Goal: Task Accomplishment & Management: Manage account settings

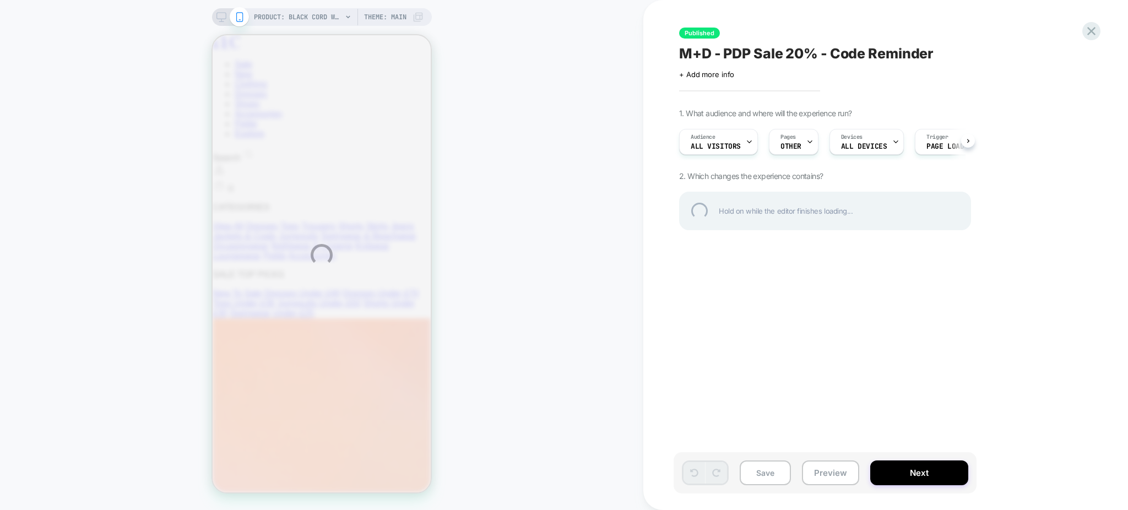
select select "**"
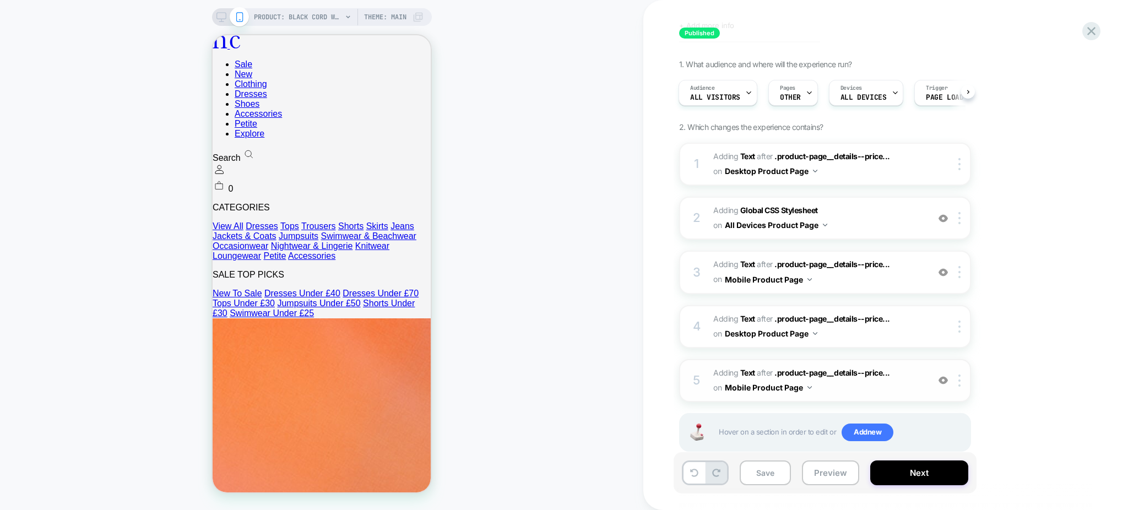
scroll to position [68, 0]
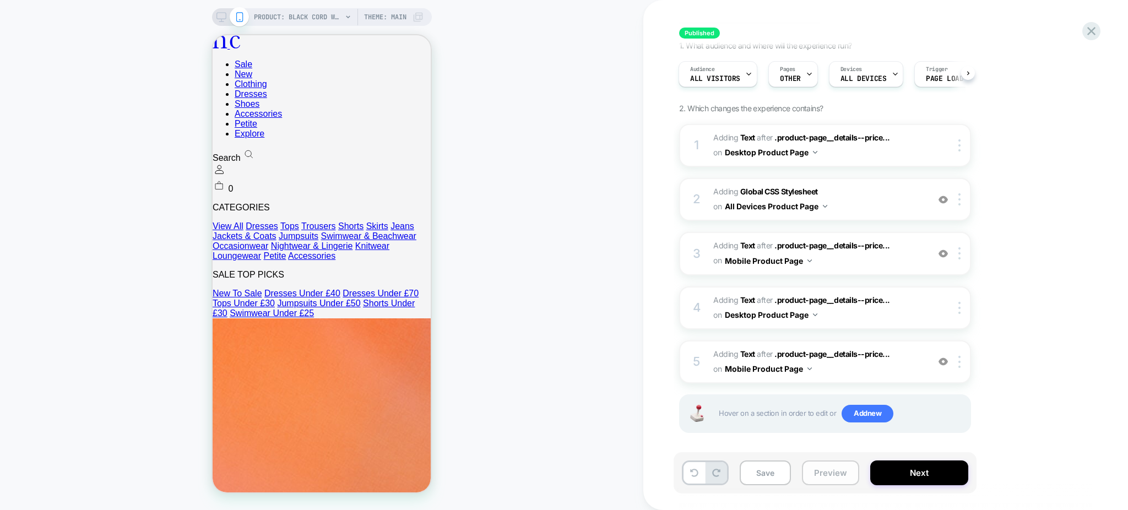
click at [826, 479] on button "Preview" at bounding box center [830, 472] width 57 height 25
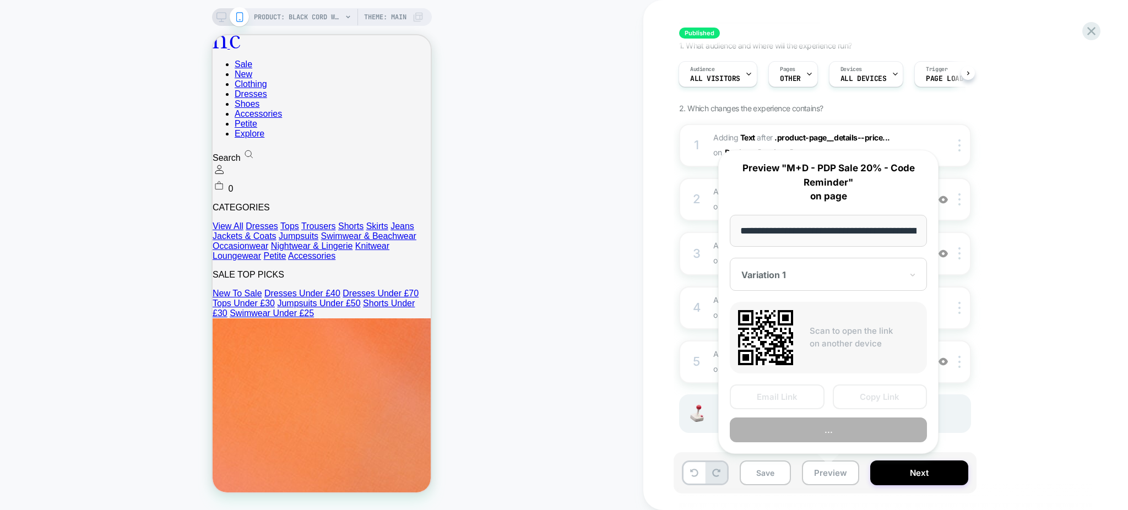
scroll to position [0, 236]
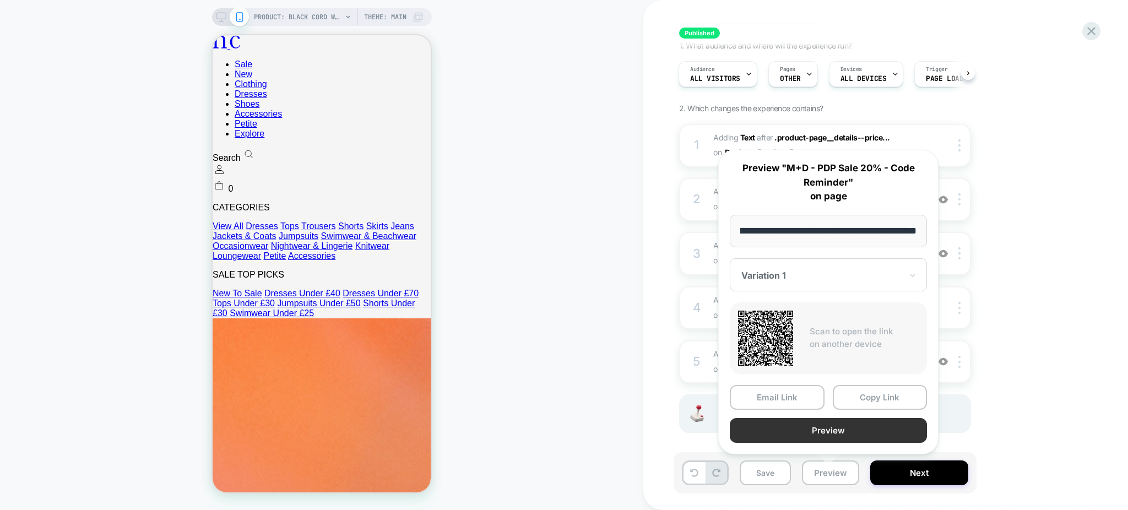
click at [818, 434] on button "Preview" at bounding box center [828, 430] width 197 height 25
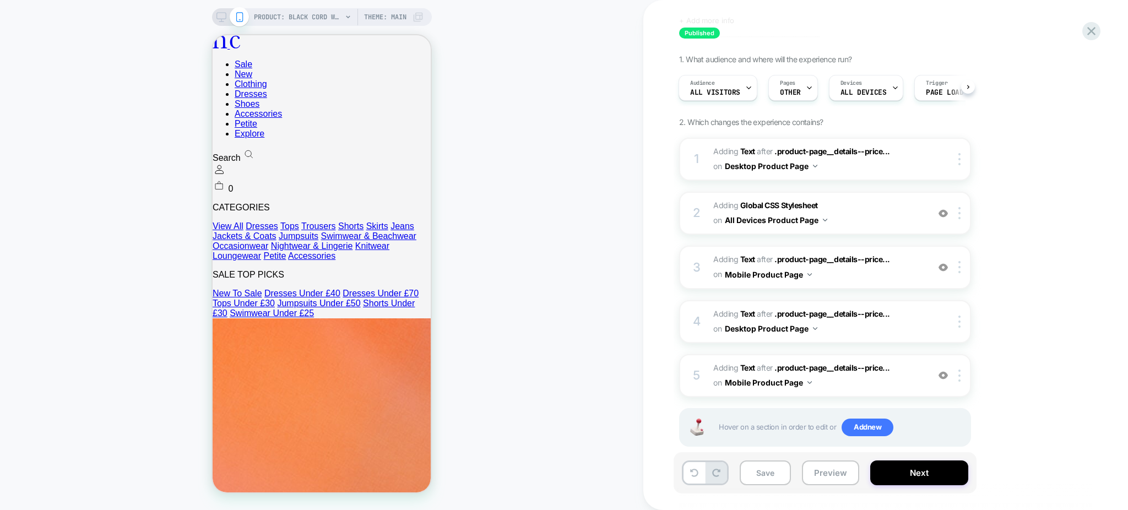
scroll to position [68, 0]
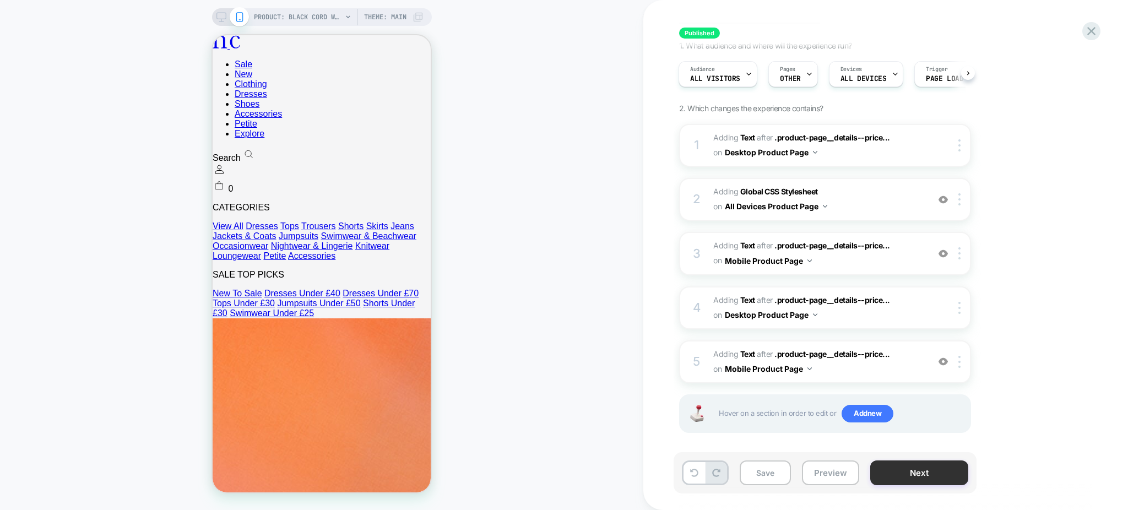
click at [873, 471] on button "Next" at bounding box center [919, 472] width 98 height 25
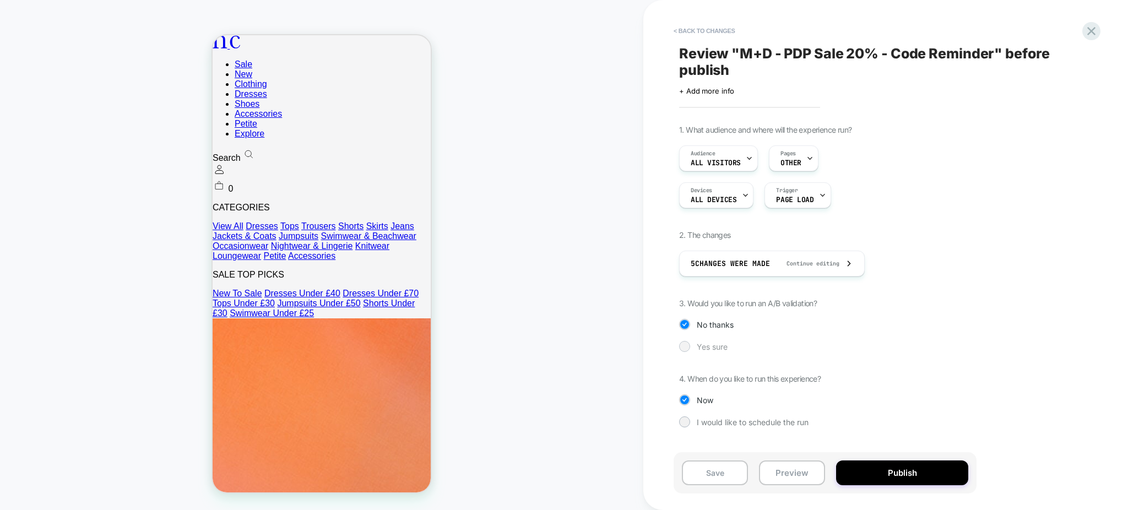
click at [719, 347] on span "Yes sure" at bounding box center [712, 346] width 31 height 9
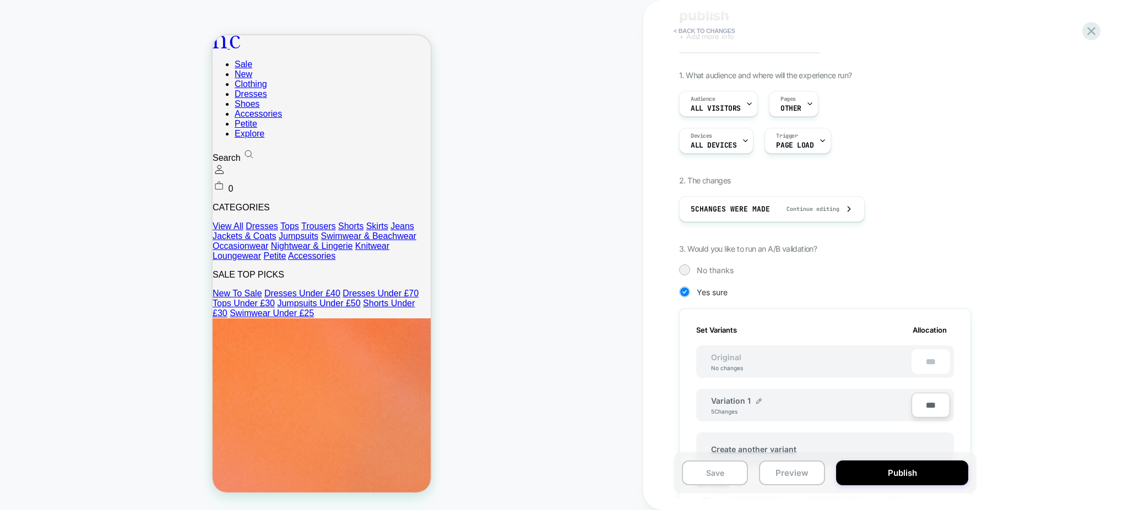
scroll to position [0, 0]
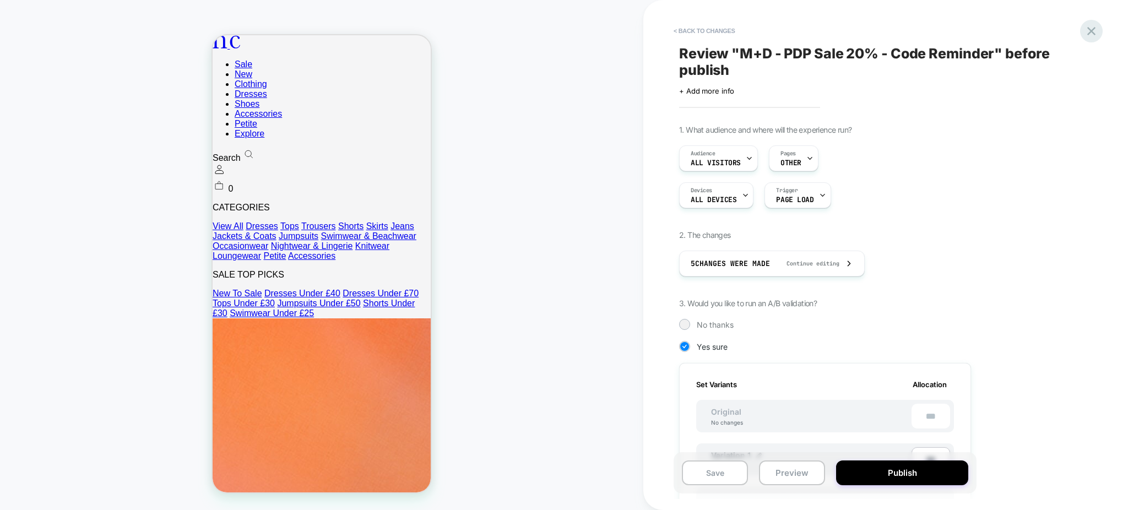
click at [1084, 34] on icon at bounding box center [1091, 31] width 15 height 15
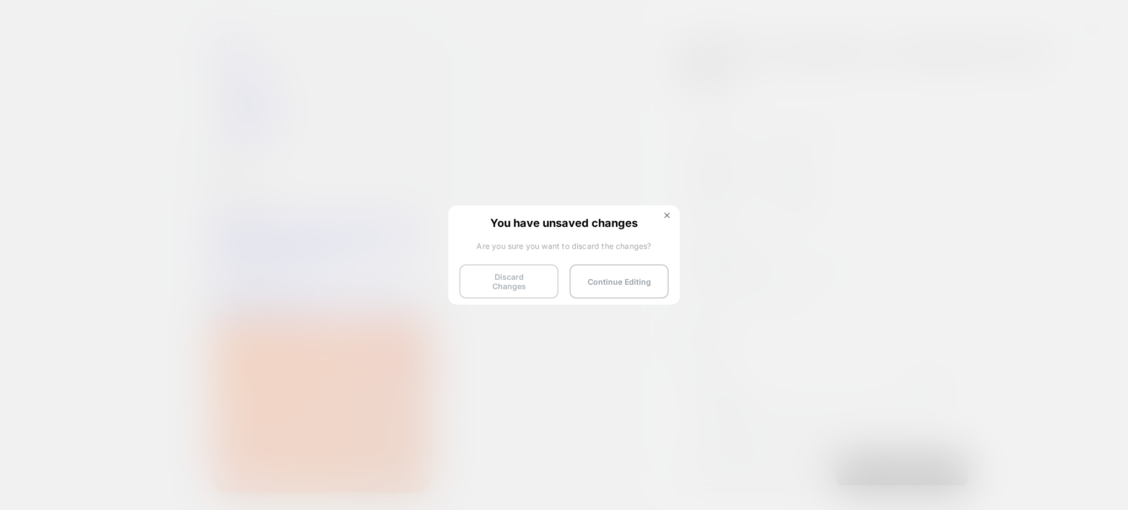
click at [507, 279] on button "Discard Changes" at bounding box center [508, 281] width 99 height 34
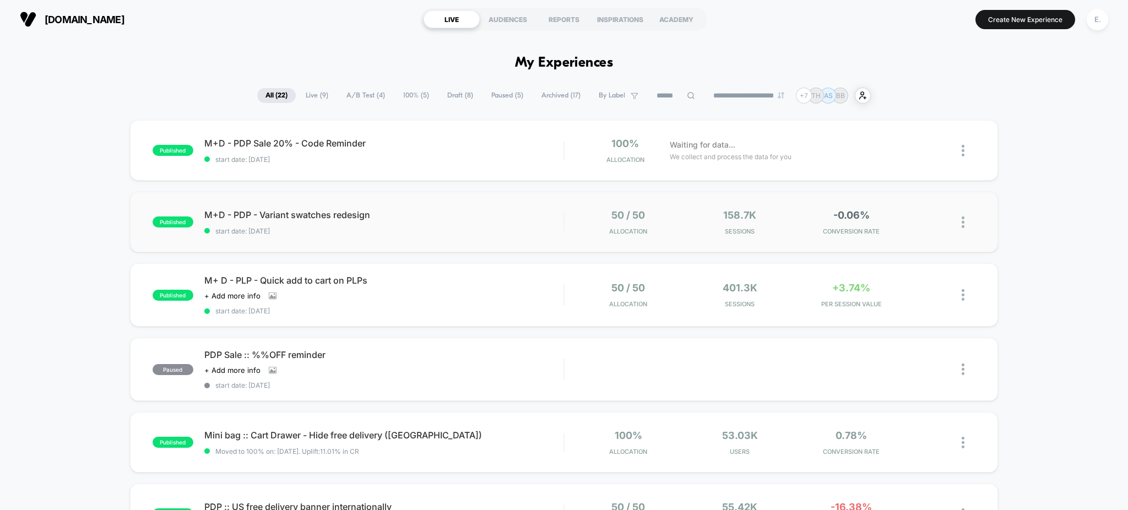
click at [508, 237] on div "published M+D - PDP - Variant swatches redesign start date: 8/20/2025 50 / 50 A…" at bounding box center [564, 222] width 868 height 61
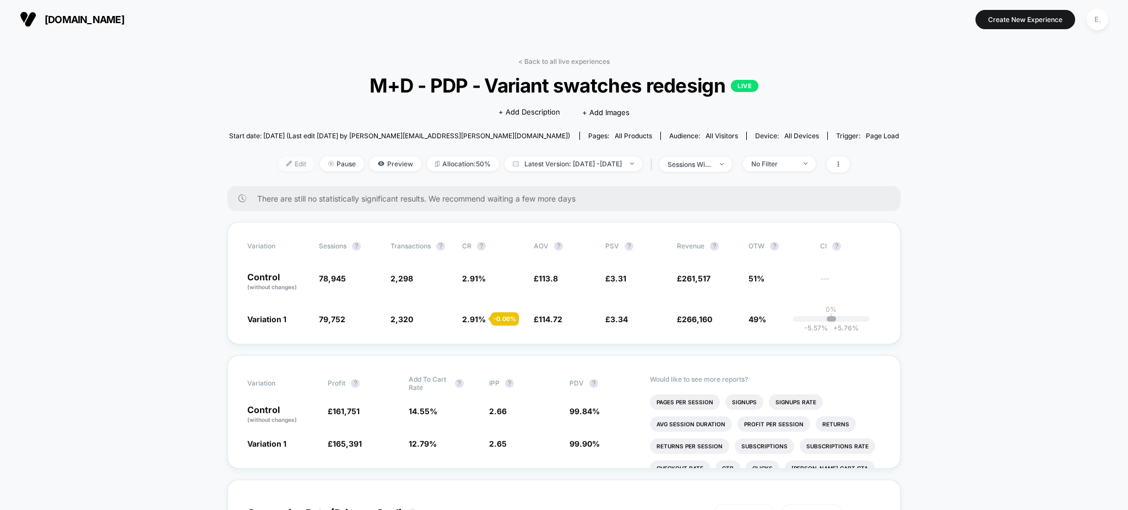
click at [286, 162] on img at bounding box center [289, 164] width 6 height 6
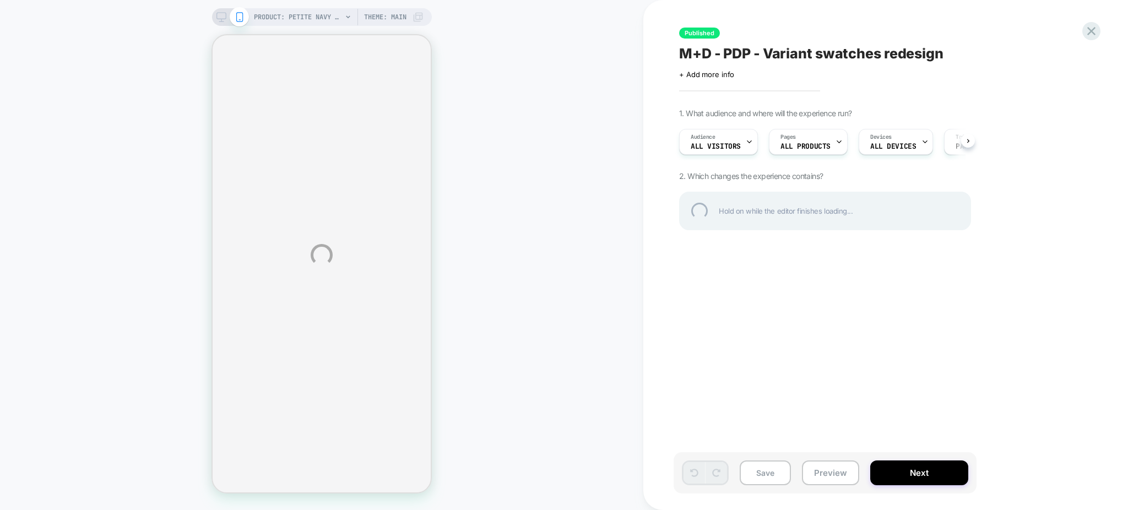
click at [919, 493] on div "PRODUCT: Petite Navy And Pink Gingham Ruth Jumpsuit [black d255260blk] PRODUCT:…" at bounding box center [564, 255] width 1128 height 510
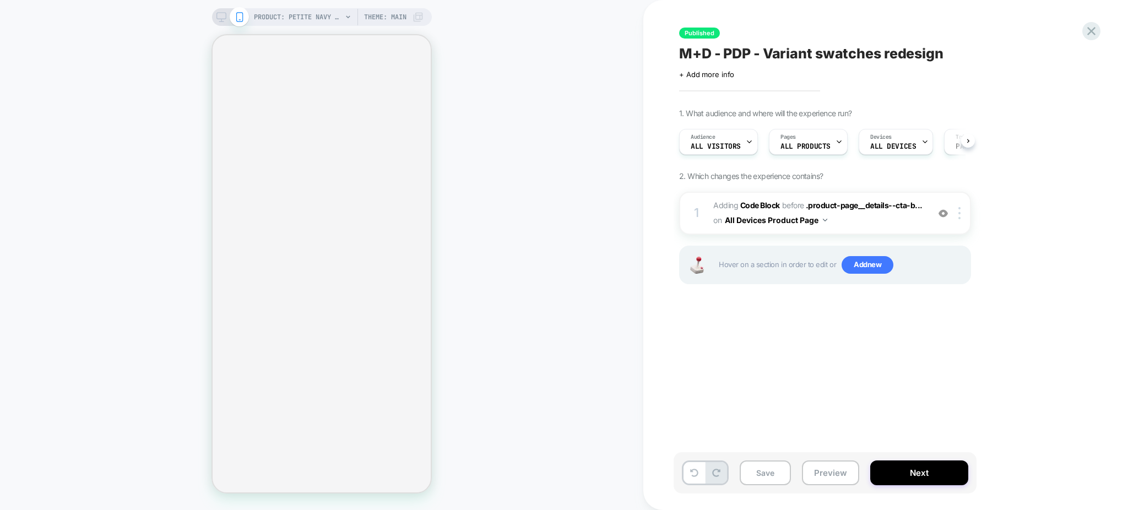
scroll to position [0, 1]
click at [883, 471] on button "Next" at bounding box center [919, 472] width 98 height 25
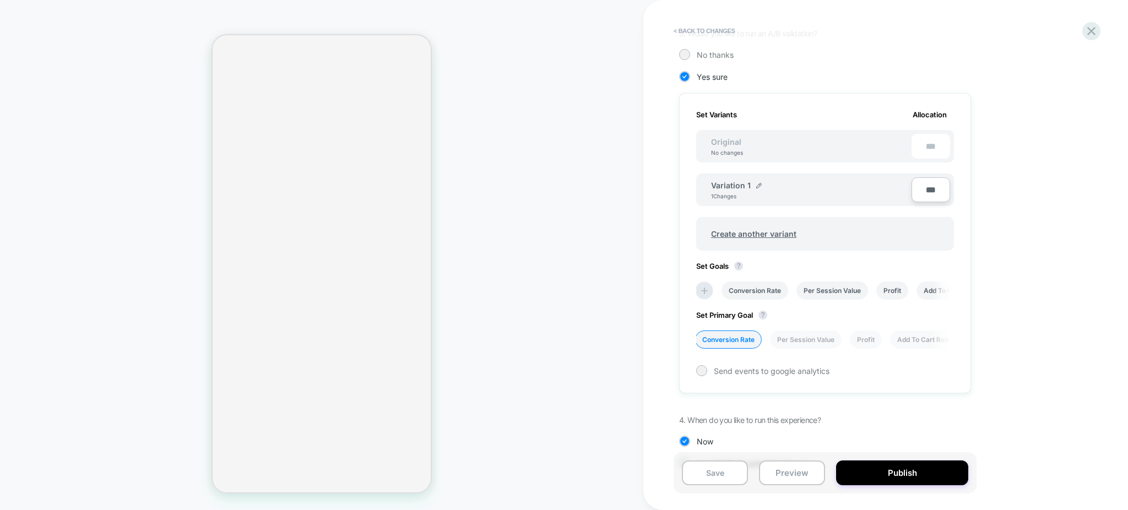
scroll to position [297, 0]
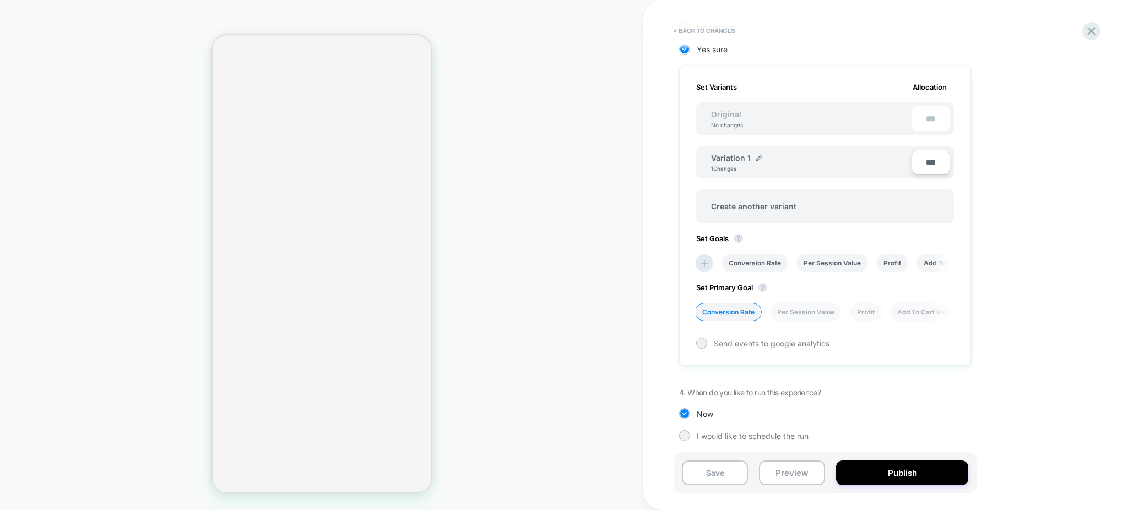
select select "**"
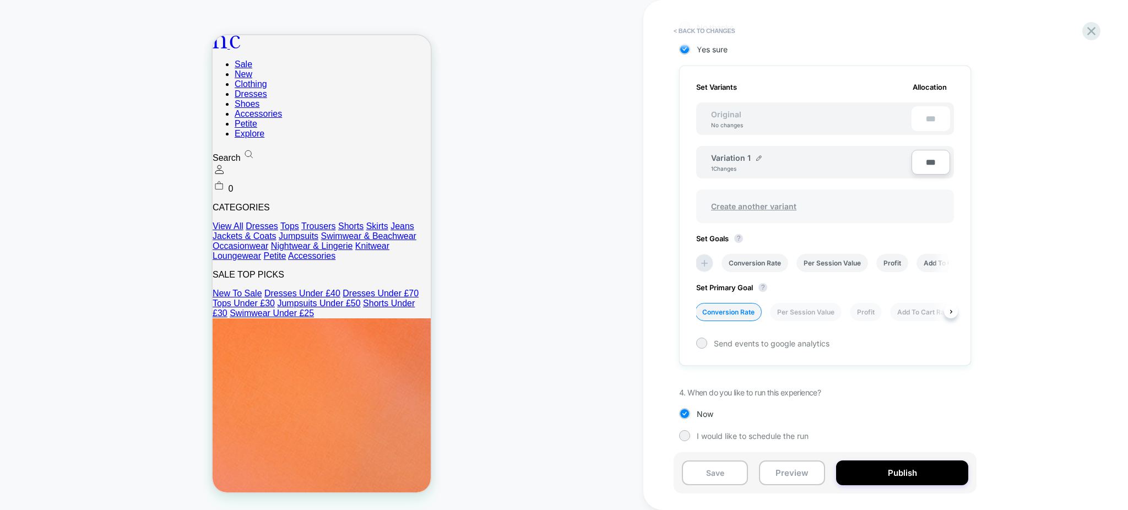
scroll to position [0, 0]
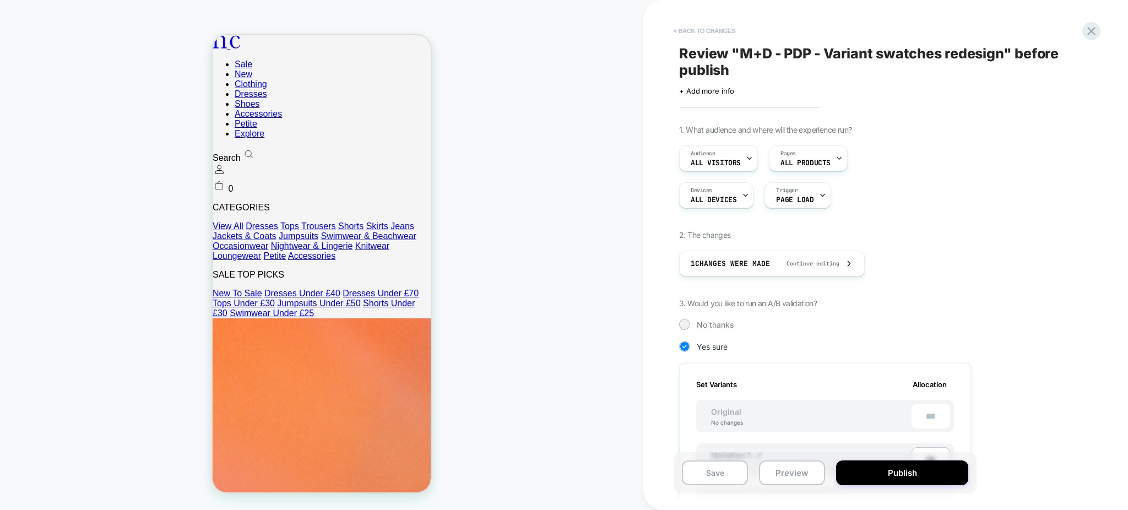
click at [706, 30] on button "< Back to changes" at bounding box center [704, 31] width 73 height 18
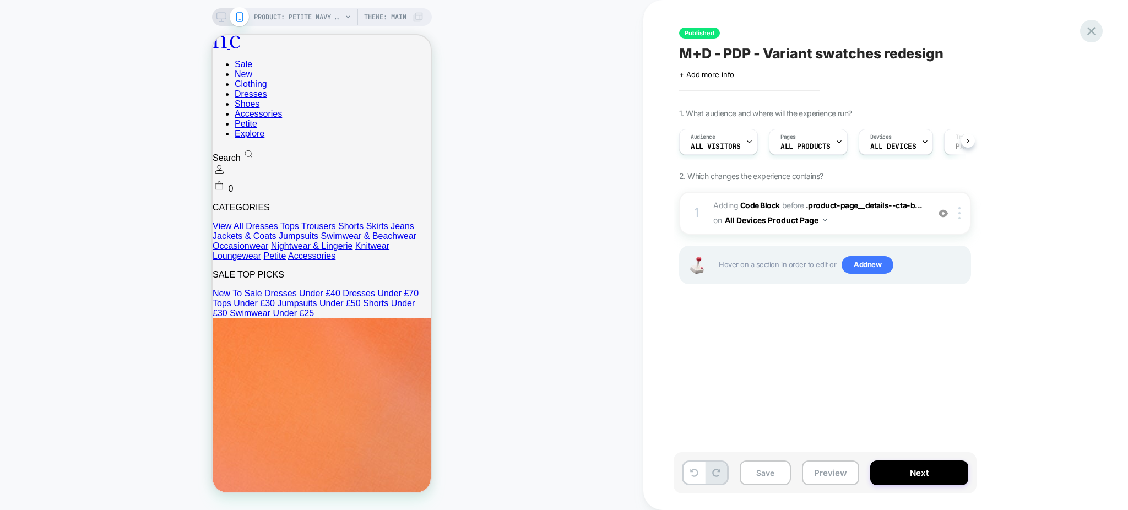
scroll to position [0, 1]
click at [1085, 34] on icon at bounding box center [1091, 31] width 15 height 15
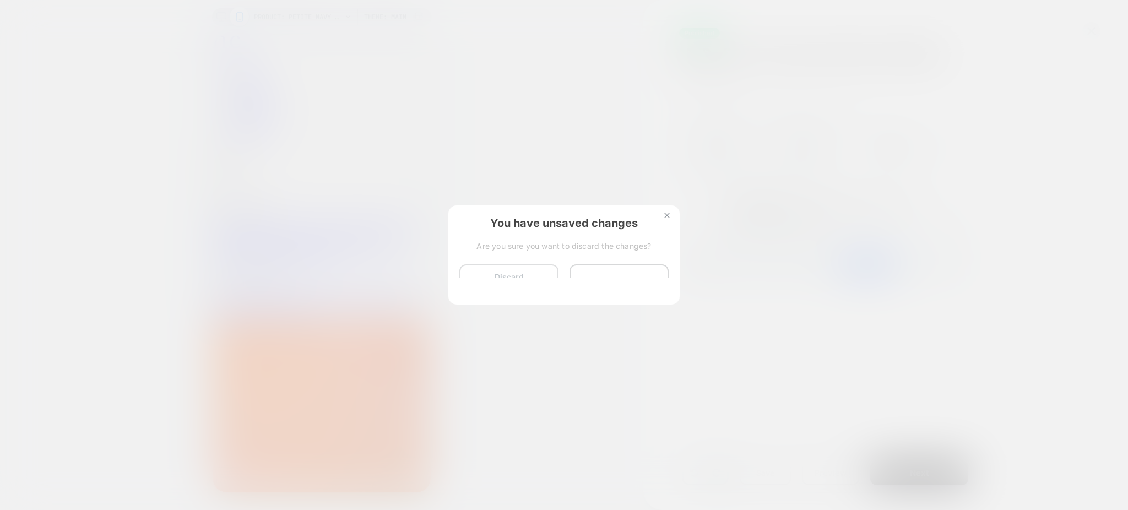
click at [474, 279] on button "Discard Changes" at bounding box center [508, 281] width 99 height 34
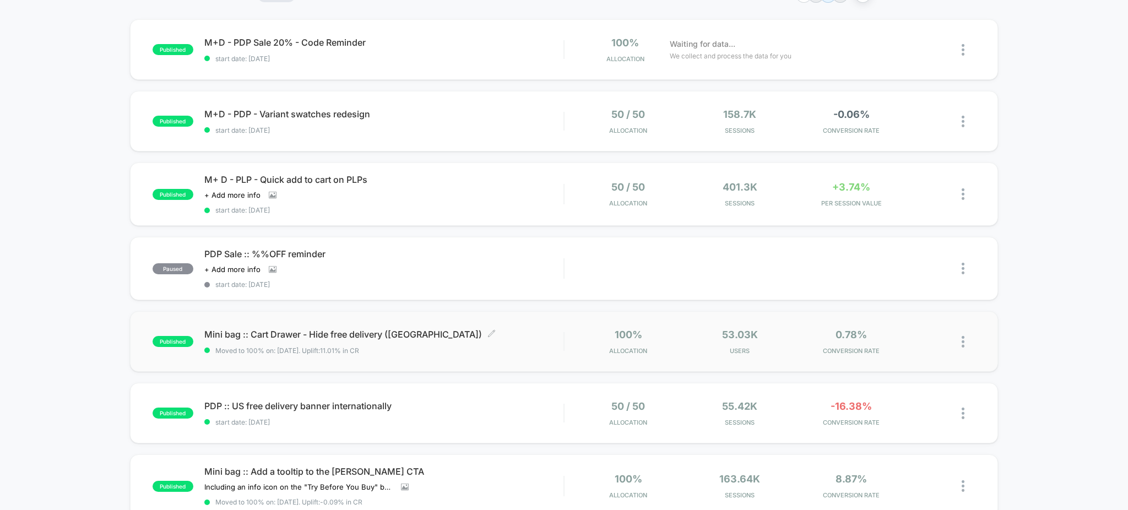
scroll to position [220, 0]
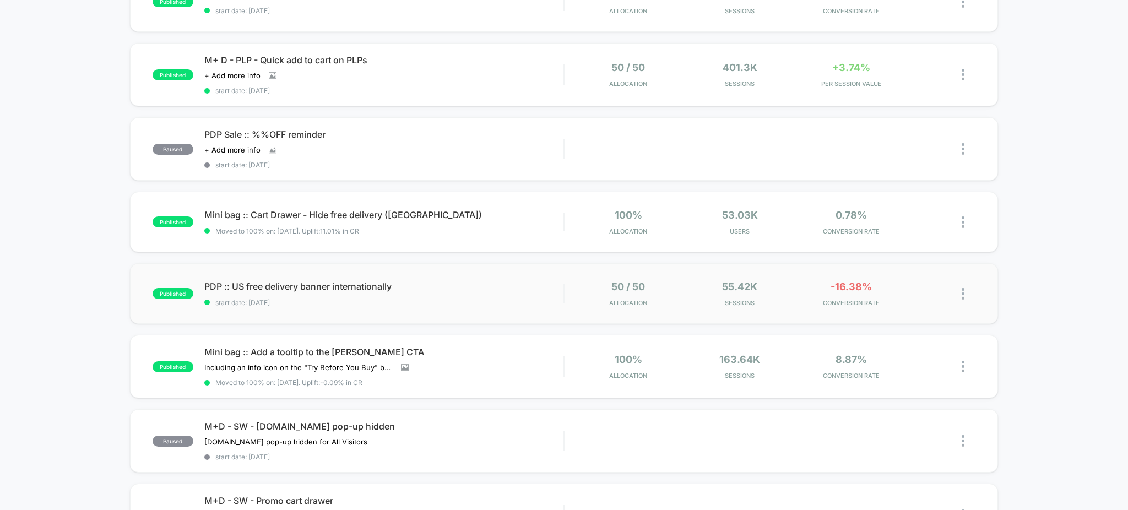
click at [498, 312] on div "published PDP :: US free delivery banner internationally start date: 8/4/2025 5…" at bounding box center [564, 293] width 868 height 61
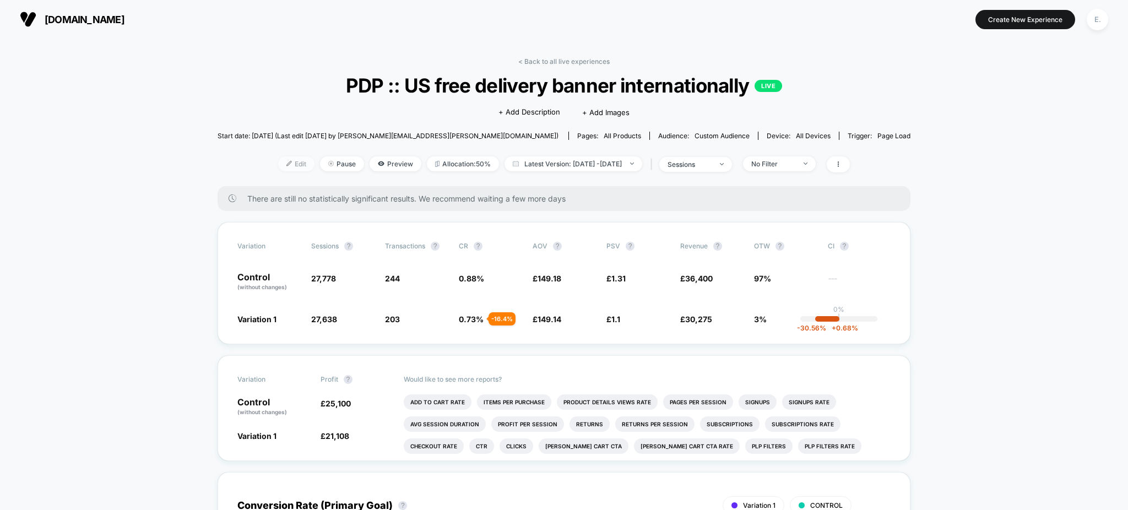
click at [286, 163] on span "Edit" at bounding box center [296, 163] width 36 height 15
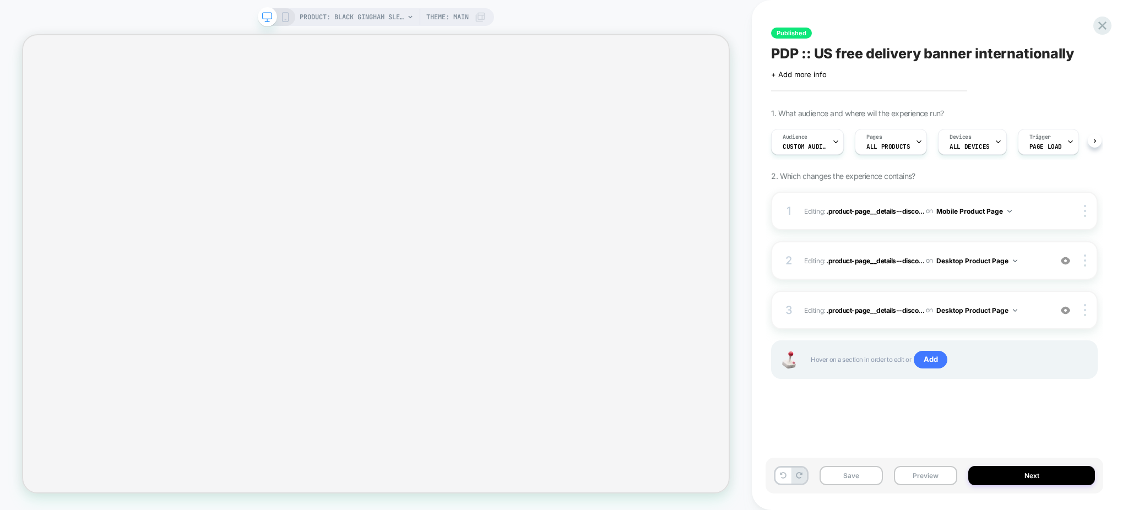
scroll to position [0, 1]
click at [1004, 479] on button "Next" at bounding box center [1031, 475] width 127 height 19
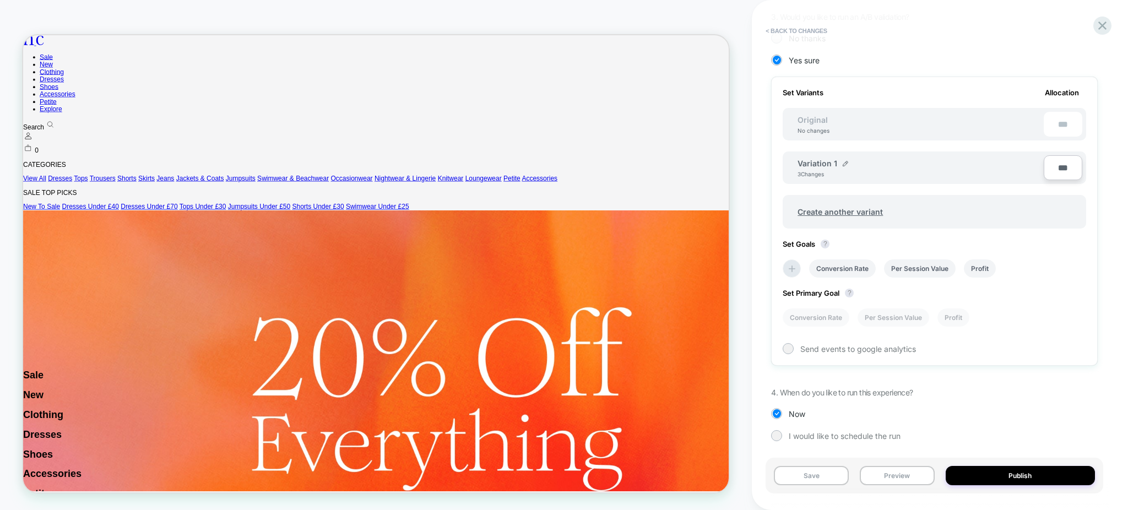
scroll to position [0, 0]
click at [1113, 20] on div "< Back to changes Review " PDP :: US free delivery banner internationally " bef…" at bounding box center [940, 255] width 376 height 510
click at [1104, 25] on icon at bounding box center [1102, 25] width 15 height 15
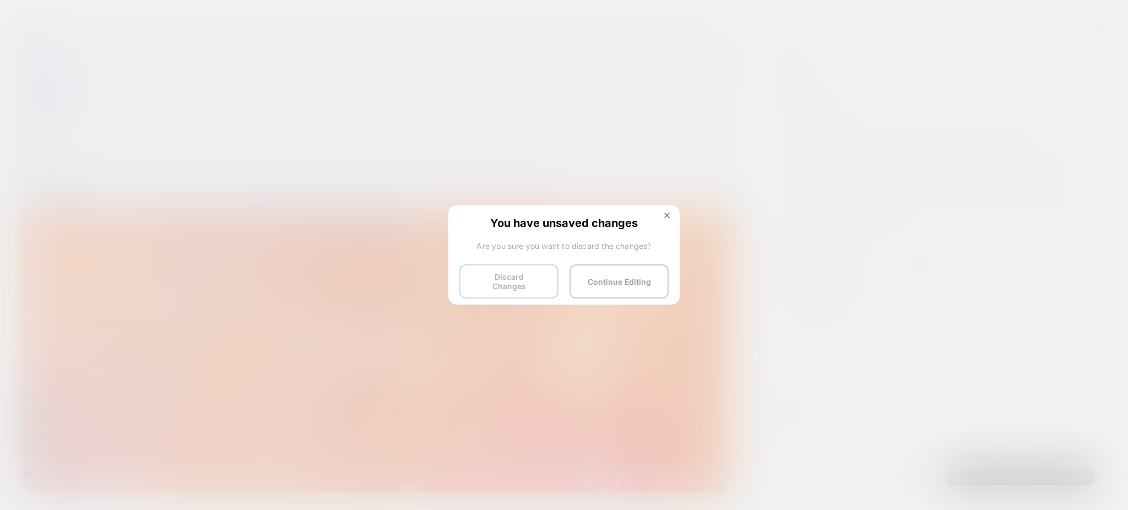
click at [537, 279] on button "Discard Changes" at bounding box center [508, 281] width 99 height 34
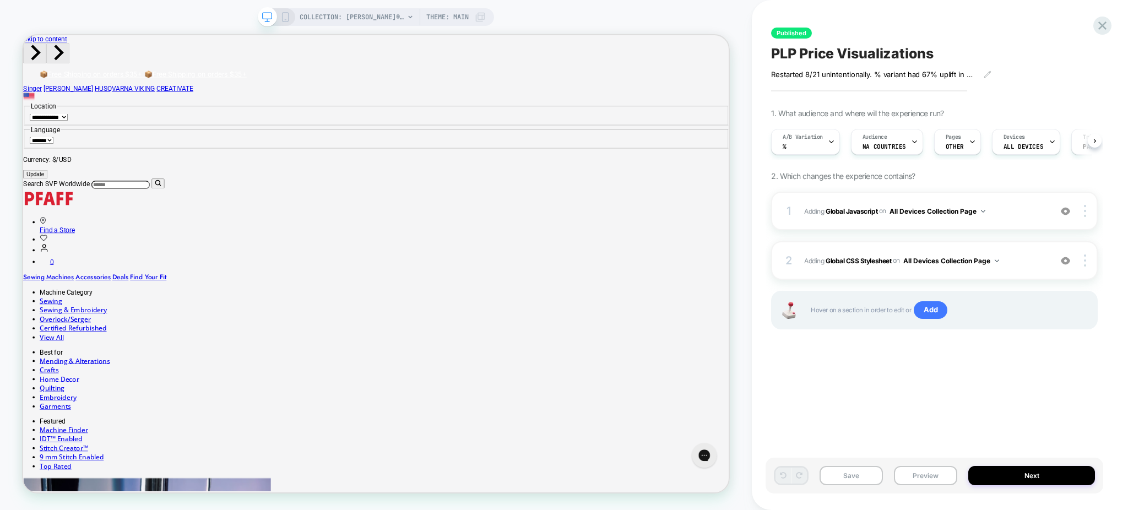
scroll to position [0, 1]
click at [972, 146] on div "Pages OTHER" at bounding box center [956, 142] width 47 height 26
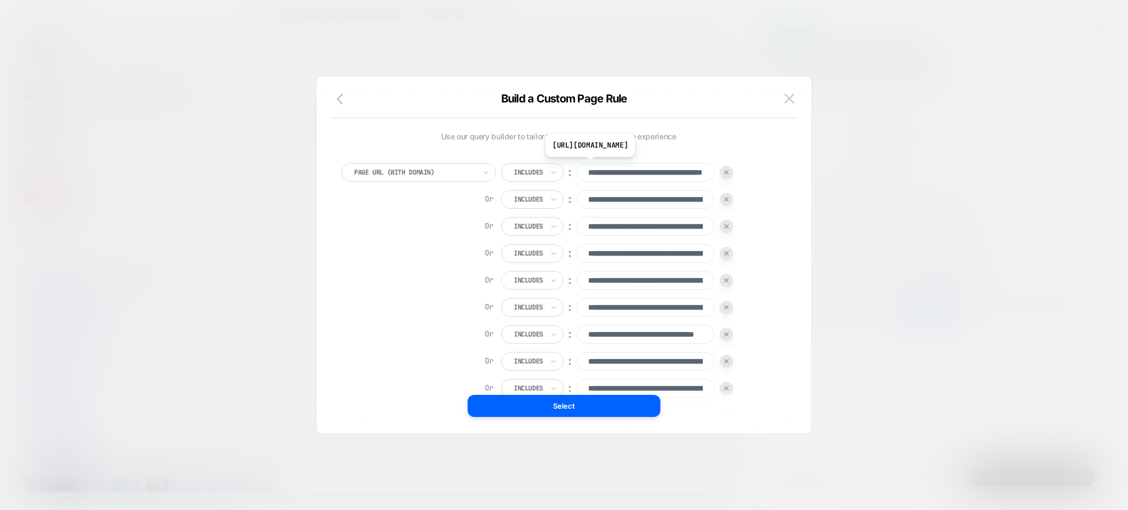
scroll to position [0, 1]
click at [786, 106] on button at bounding box center [789, 98] width 17 height 17
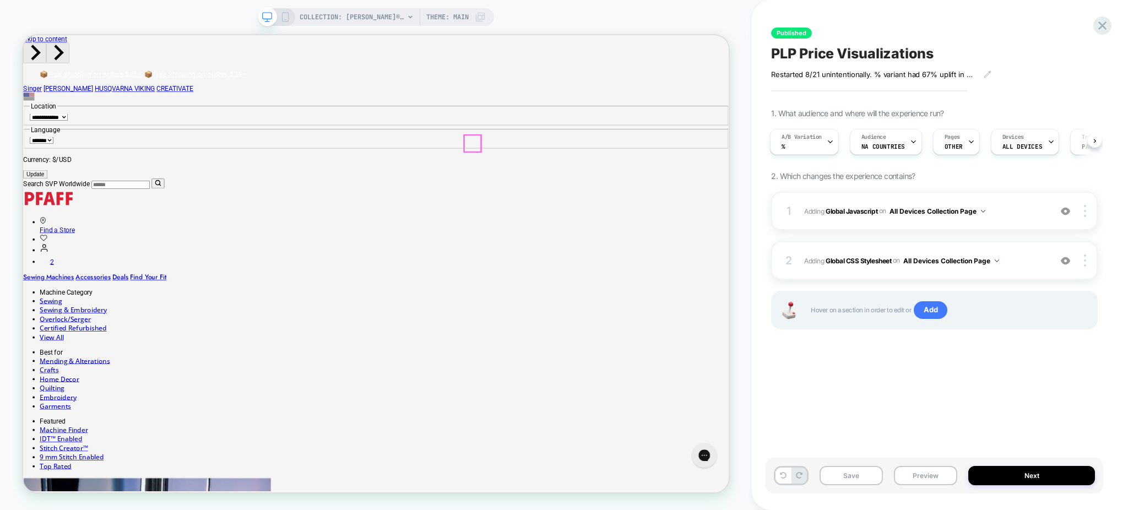
click at [955, 142] on div "Pages OTHER" at bounding box center [953, 141] width 40 height 25
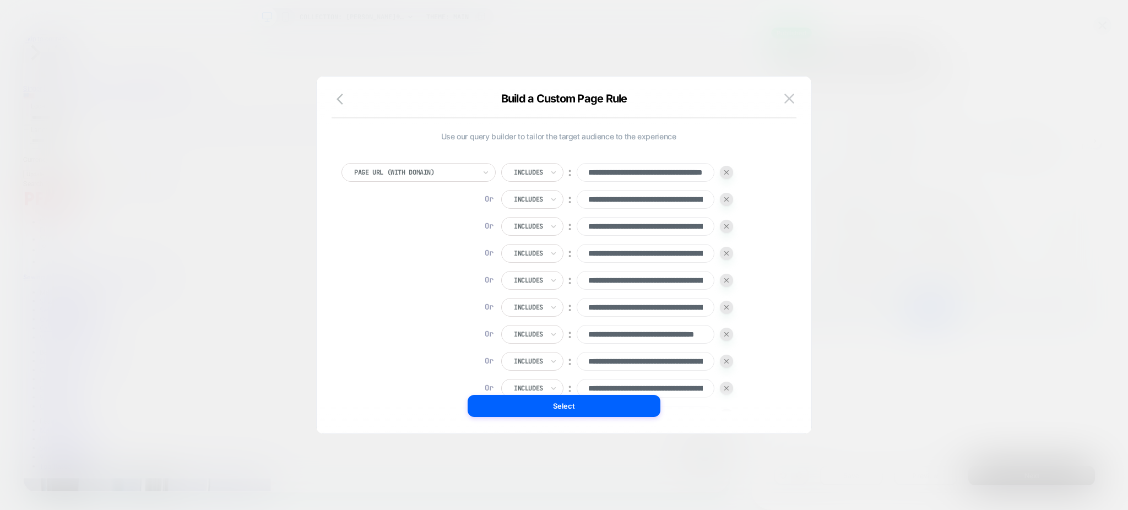
scroll to position [187, 0]
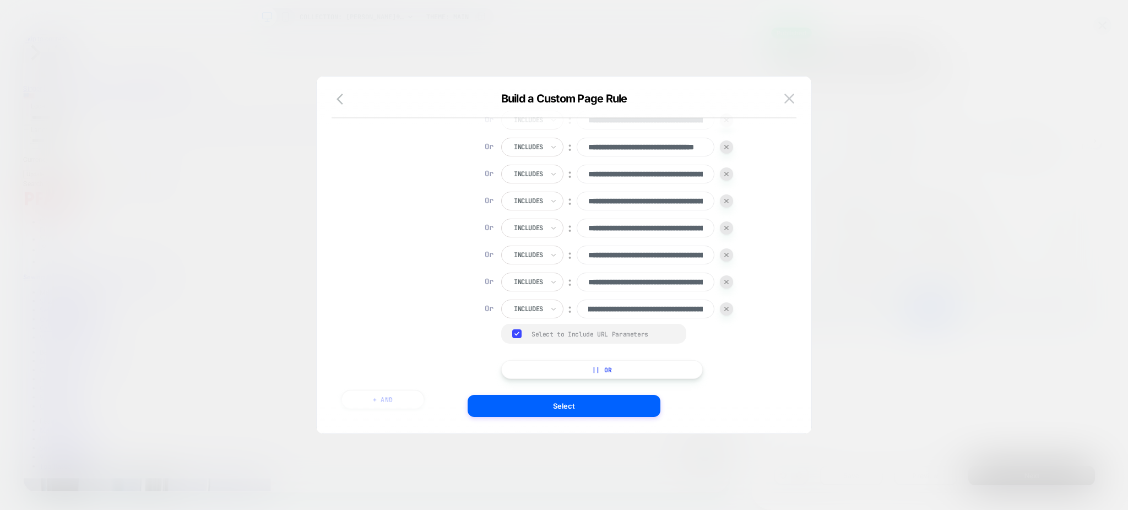
click at [366, 174] on div "**********" at bounding box center [558, 177] width 434 height 403
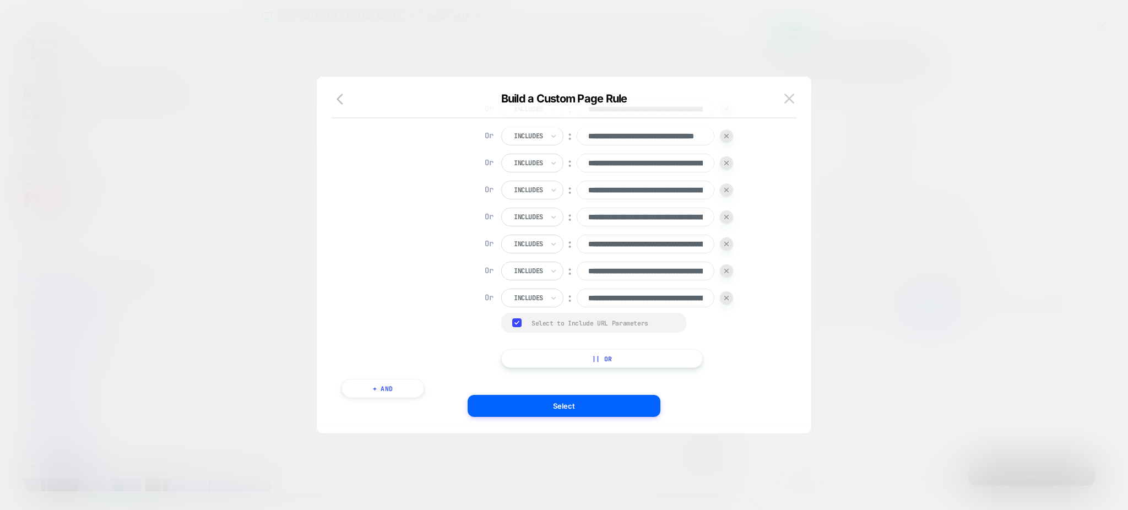
click at [409, 381] on button "+ And" at bounding box center [382, 388] width 83 height 19
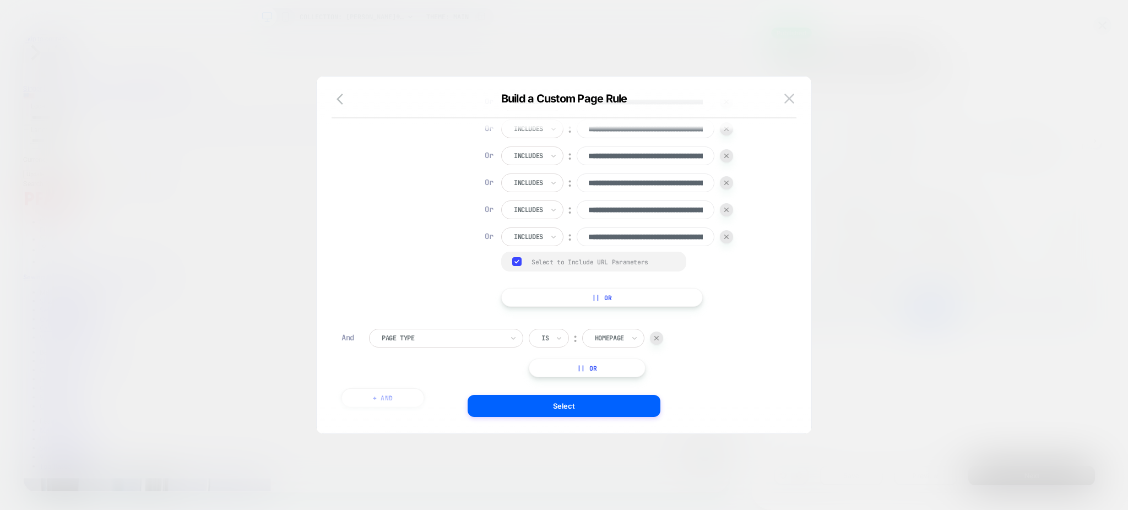
scroll to position [300, 0]
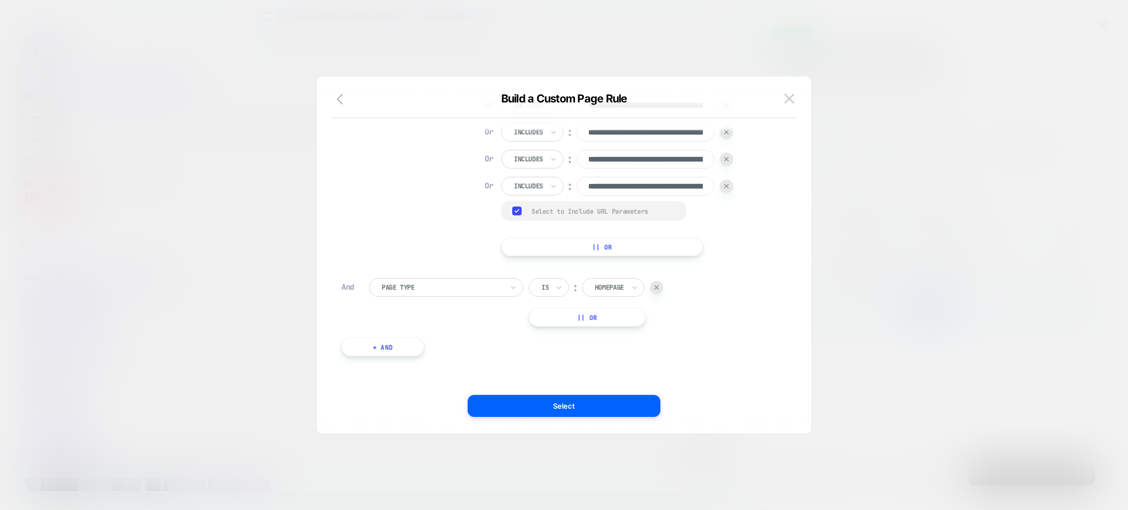
click at [425, 292] on div "Page Type" at bounding box center [442, 287] width 123 height 12
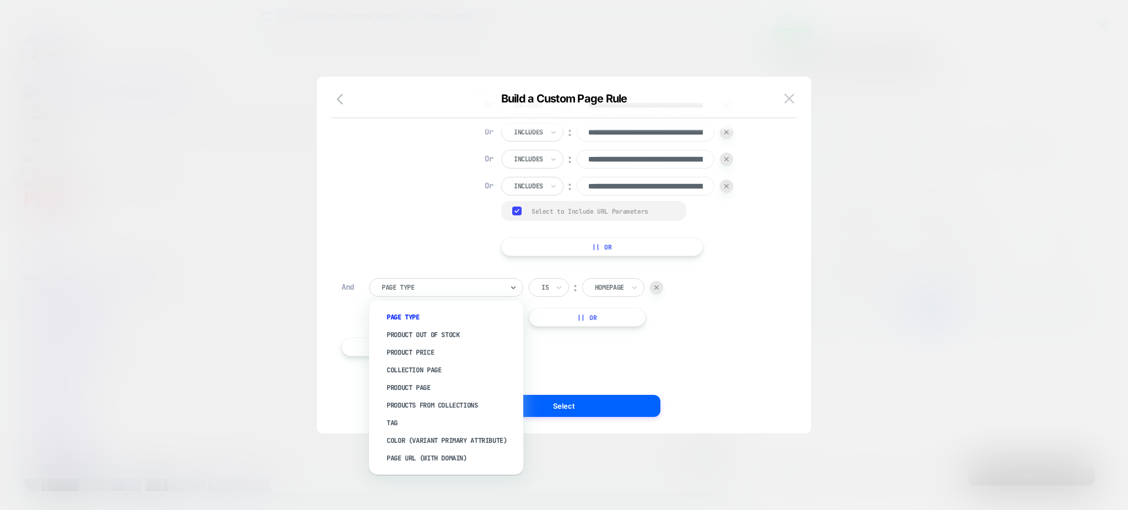
click at [406, 188] on div "**********" at bounding box center [558, 54] width 434 height 403
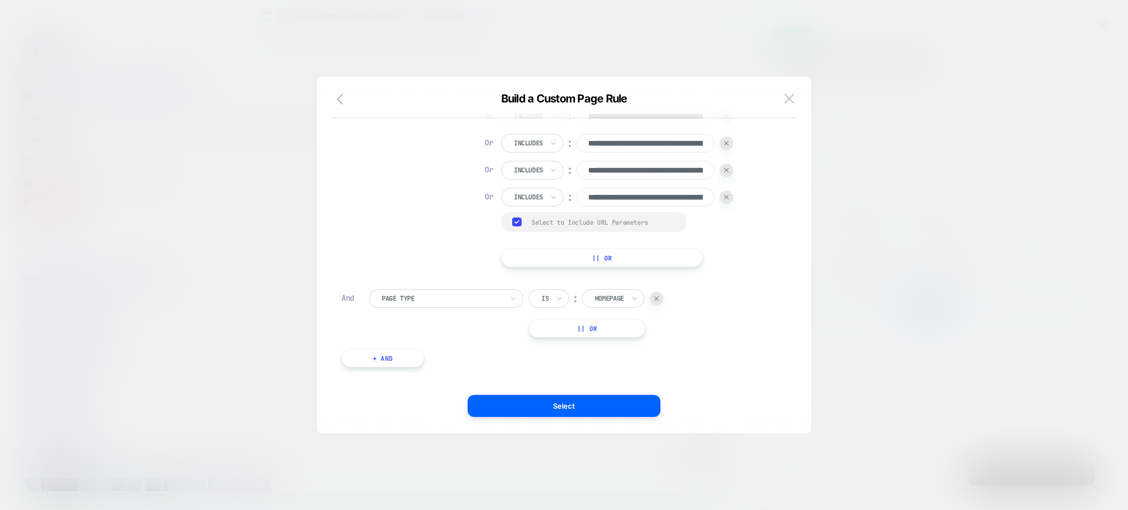
scroll to position [0, 0]
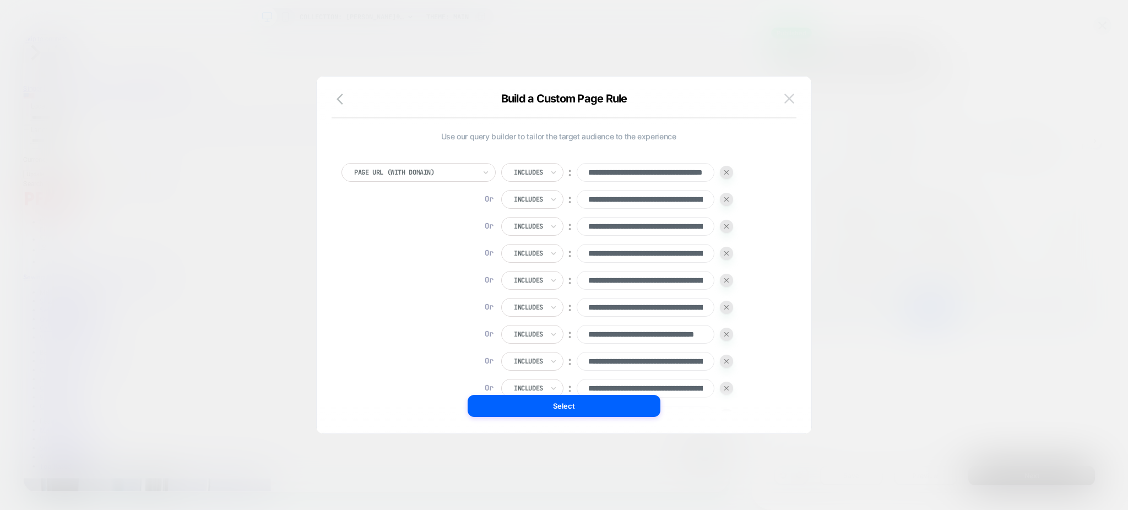
click at [794, 96] on button at bounding box center [789, 98] width 17 height 17
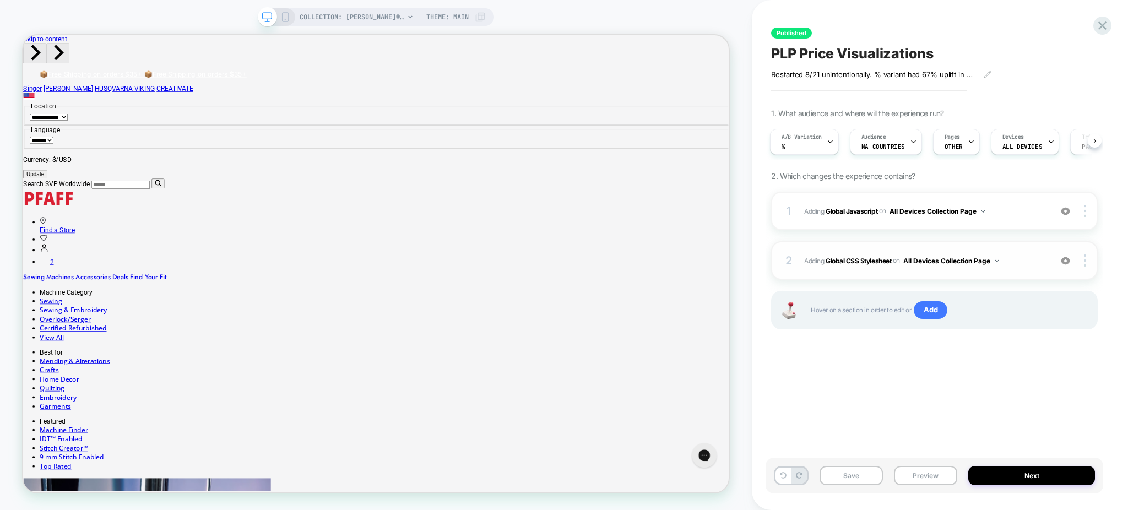
click at [1062, 261] on img at bounding box center [1065, 260] width 9 height 9
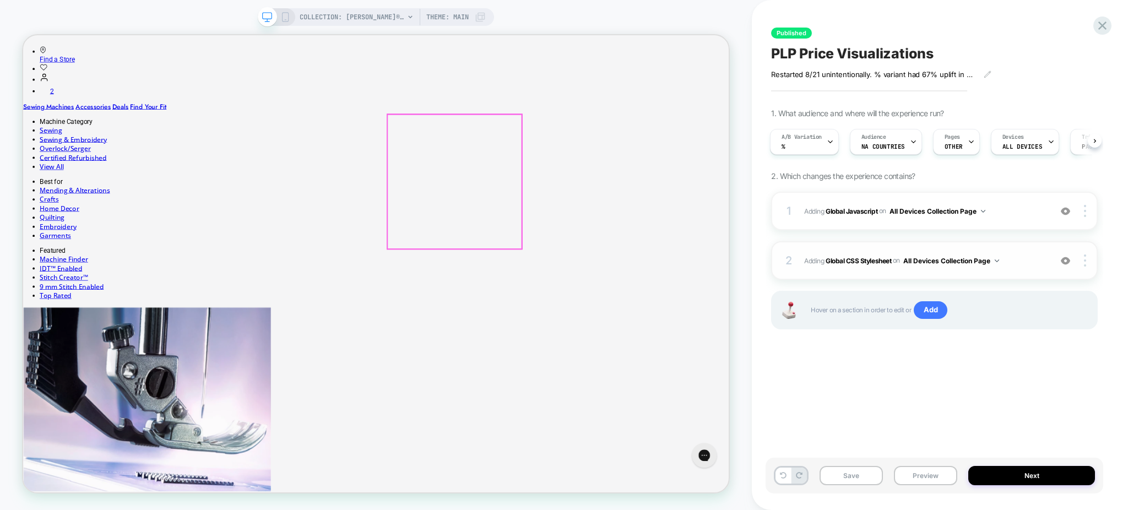
scroll to position [441, 0]
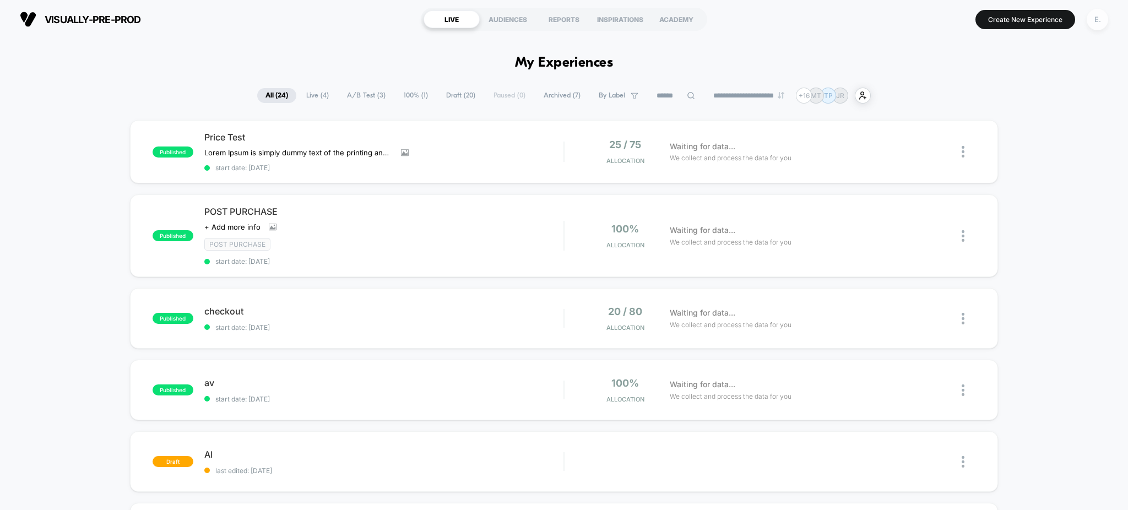
click at [1097, 25] on div "E." at bounding box center [1096, 19] width 21 height 21
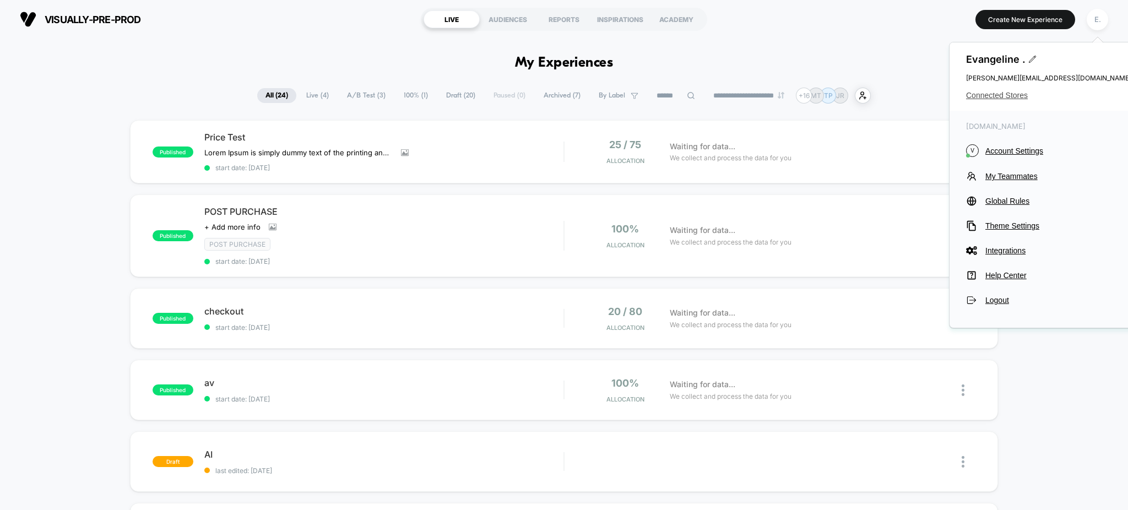
click at [1021, 93] on span "Connected Stores" at bounding box center [1048, 95] width 165 height 9
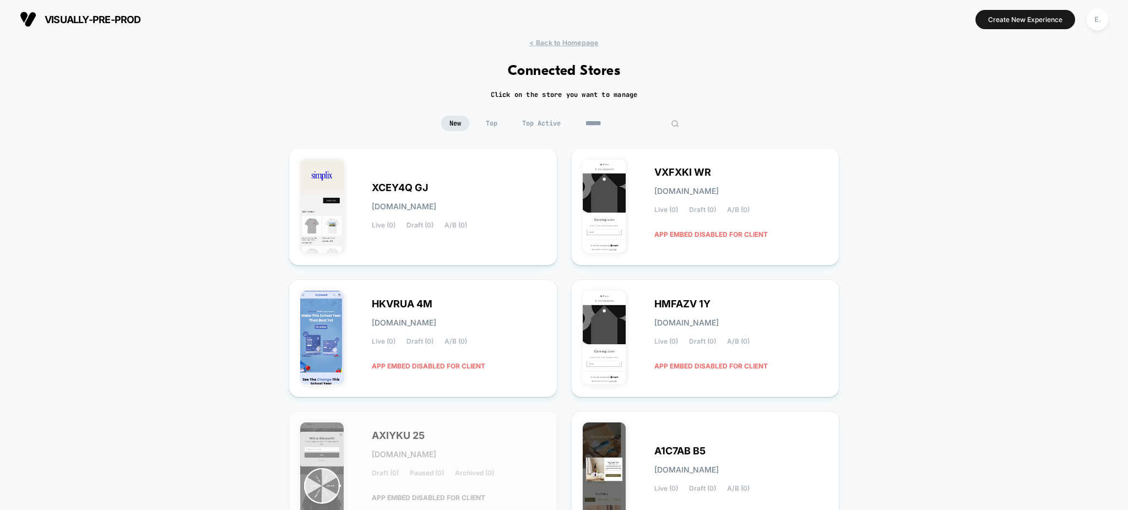
click at [633, 124] on input at bounding box center [632, 123] width 110 height 15
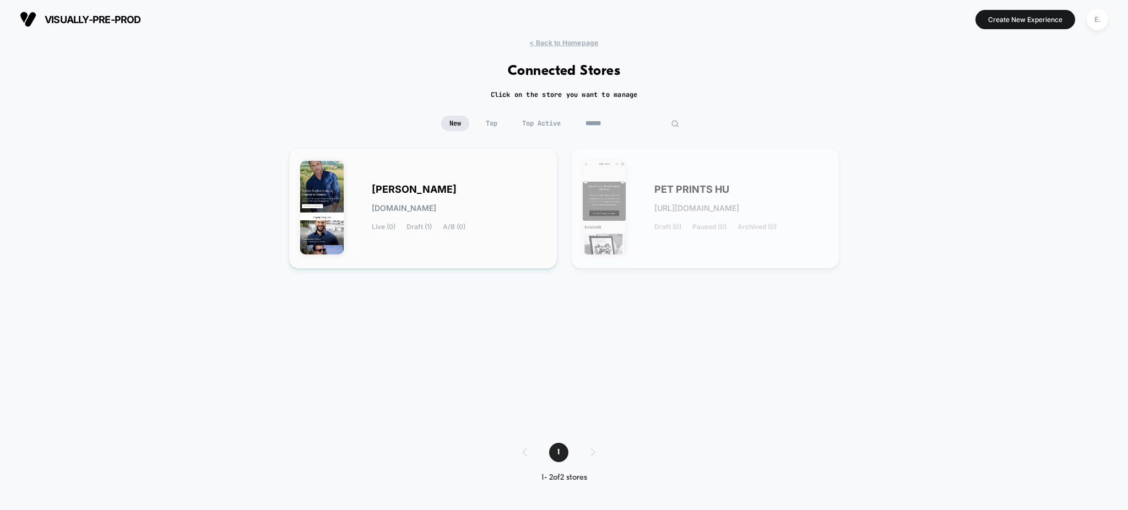
type input "******"
click at [545, 194] on div "JUSTINSKY justinsky.myshopify.com Live (0) Draft (1) A/B (0)" at bounding box center [423, 208] width 269 height 121
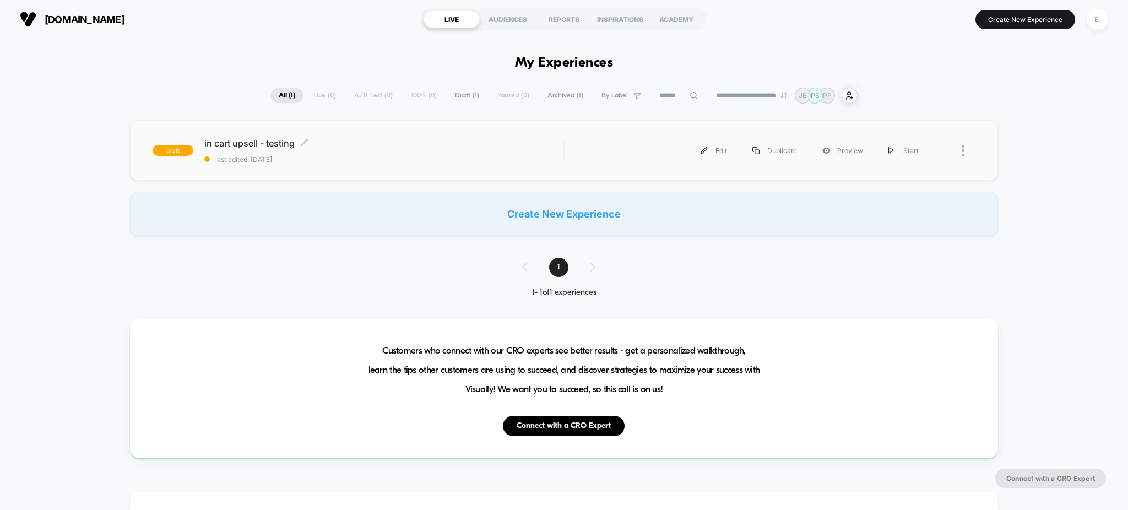
click at [351, 159] on span "last edited: 8/22/2025" at bounding box center [384, 159] width 360 height 8
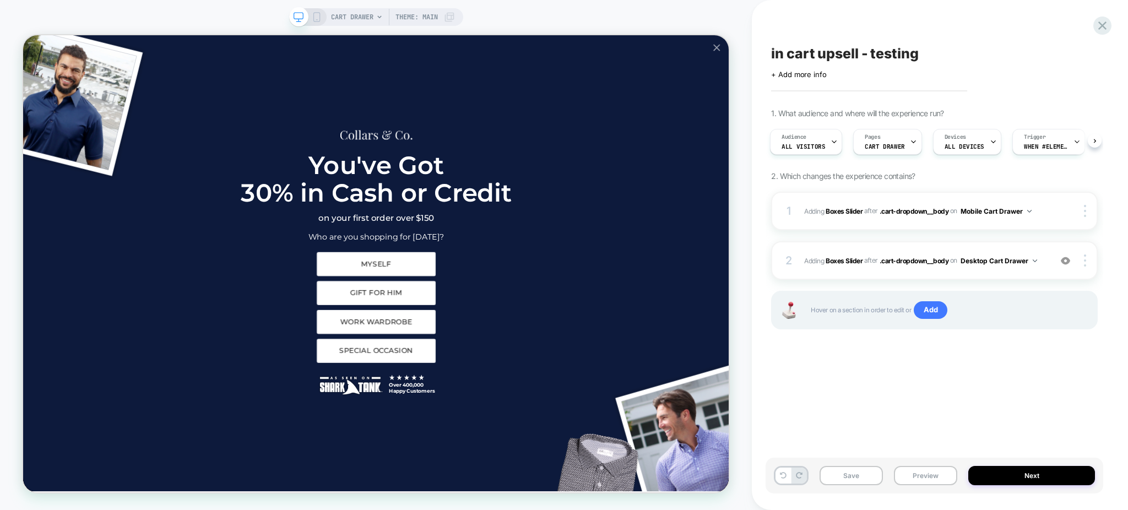
drag, startPoint x: 1086, startPoint y: 16, endPoint x: 780, endPoint y: 321, distance: 432.2
click at [797, 398] on div "in cart upsell - testing Click to edit experience details + Add more info 1. Wh…" at bounding box center [934, 255] width 338 height 488
click at [947, 55] on icon "Close popup" at bounding box center [947, 51] width 9 height 9
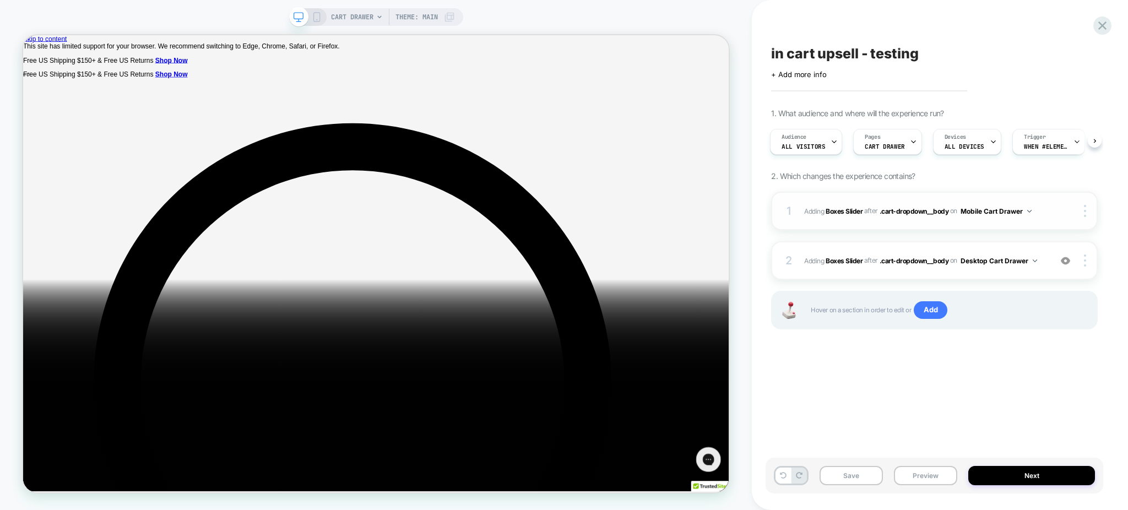
click at [923, 229] on div "1 #_loomi_addon_1754457871799 Adding Boxes Slider AFTER .cart-dropdown__body .c…" at bounding box center [934, 211] width 327 height 39
click at [1051, 264] on div "2 #_loomi_addon_1755824120779 Adding Boxes Slider AFTER .cart-dropdown__body .c…" at bounding box center [934, 260] width 327 height 39
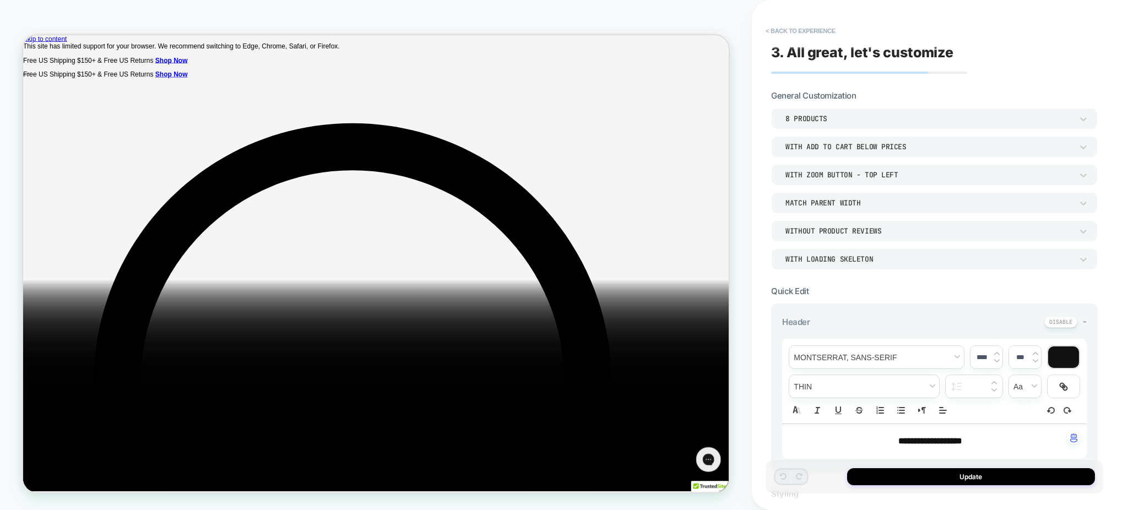
scroll to position [517, 0]
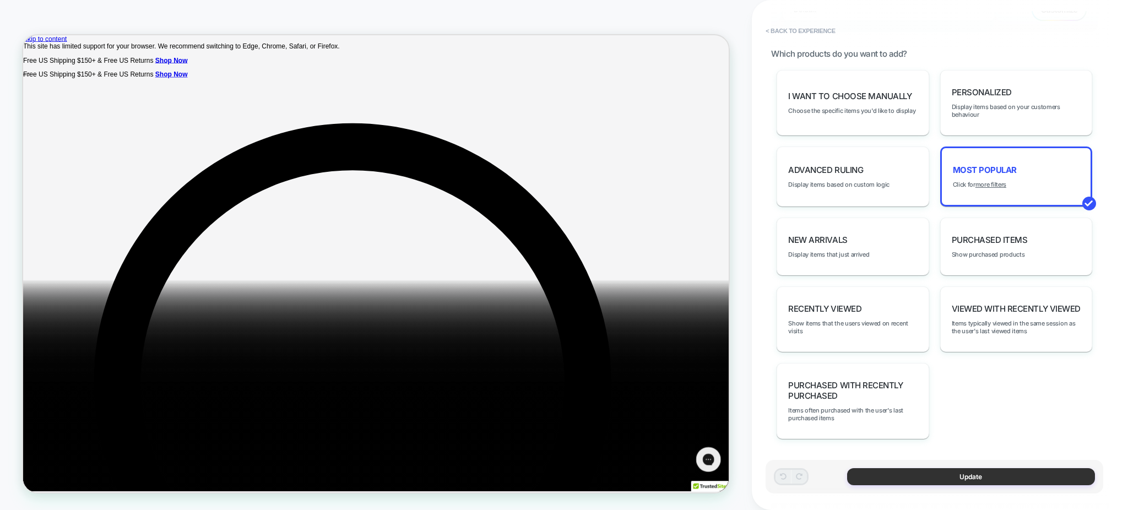
click at [884, 472] on button "Update" at bounding box center [971, 476] width 248 height 17
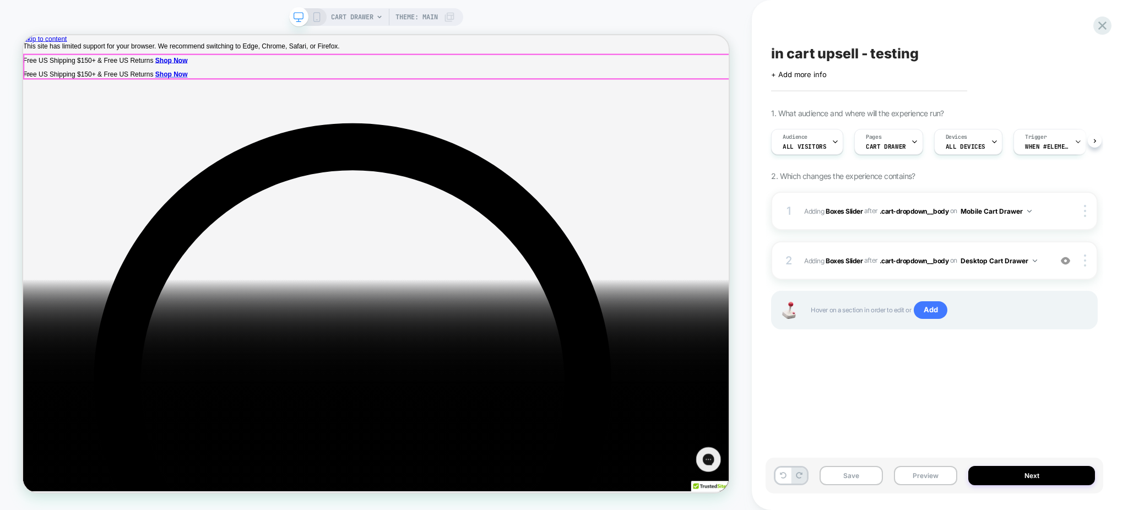
scroll to position [0, 1]
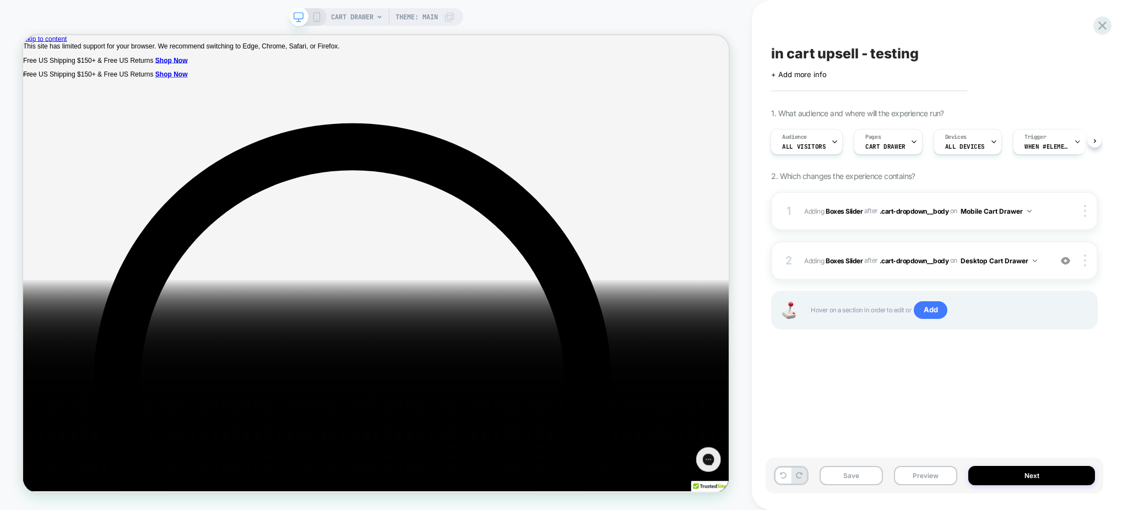
click at [834, 406] on div "in cart upsell - testing Click to edit experience details + Add more info 1. Wh…" at bounding box center [934, 255] width 338 height 488
click at [1065, 264] on img at bounding box center [1065, 260] width 9 height 9
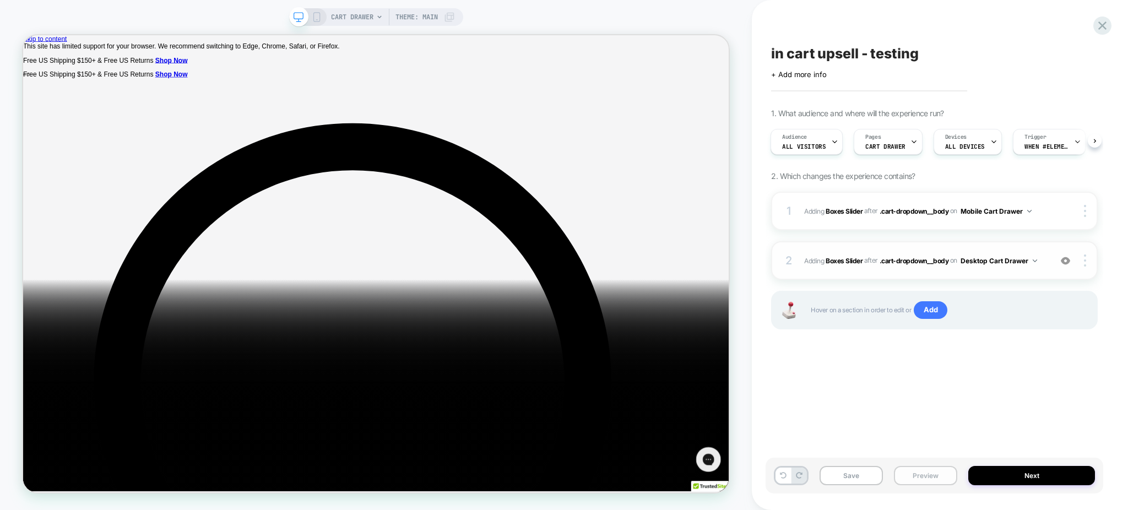
click at [912, 480] on button "Preview" at bounding box center [925, 475] width 63 height 19
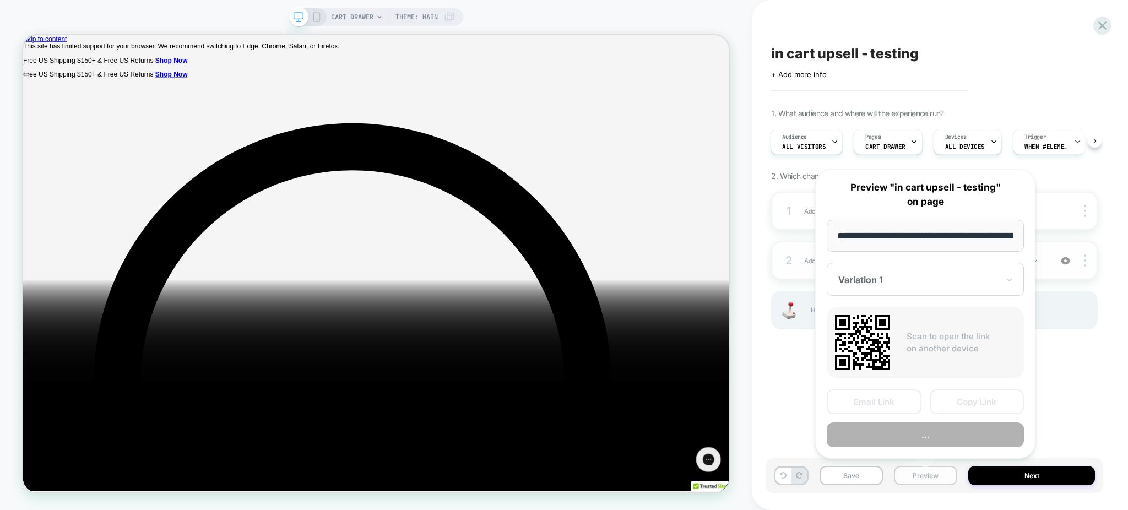
scroll to position [0, 112]
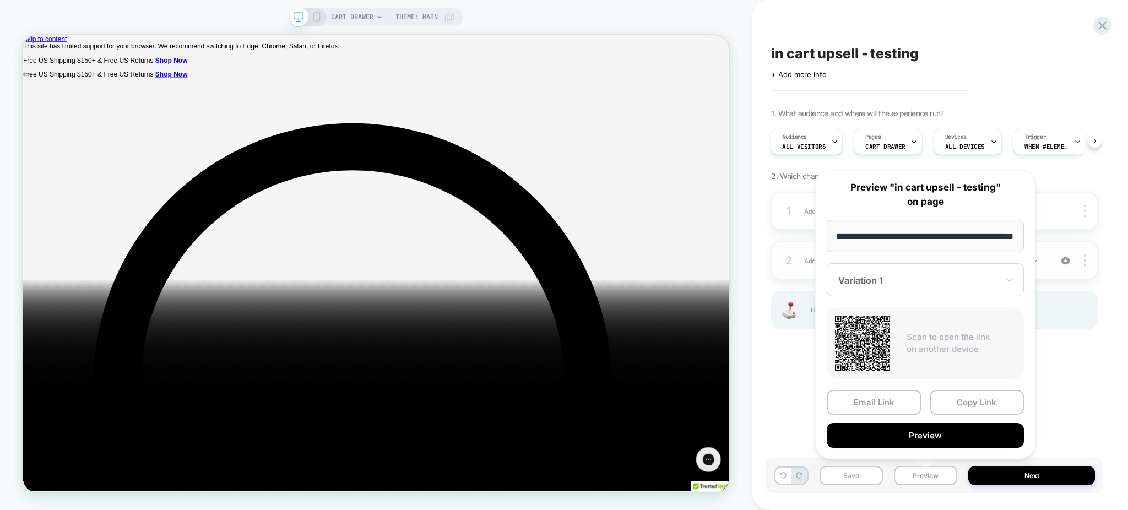
click at [768, 394] on div "in cart upsell - testing Click to edit experience details + Add more info 1. Wh…" at bounding box center [934, 255] width 338 height 488
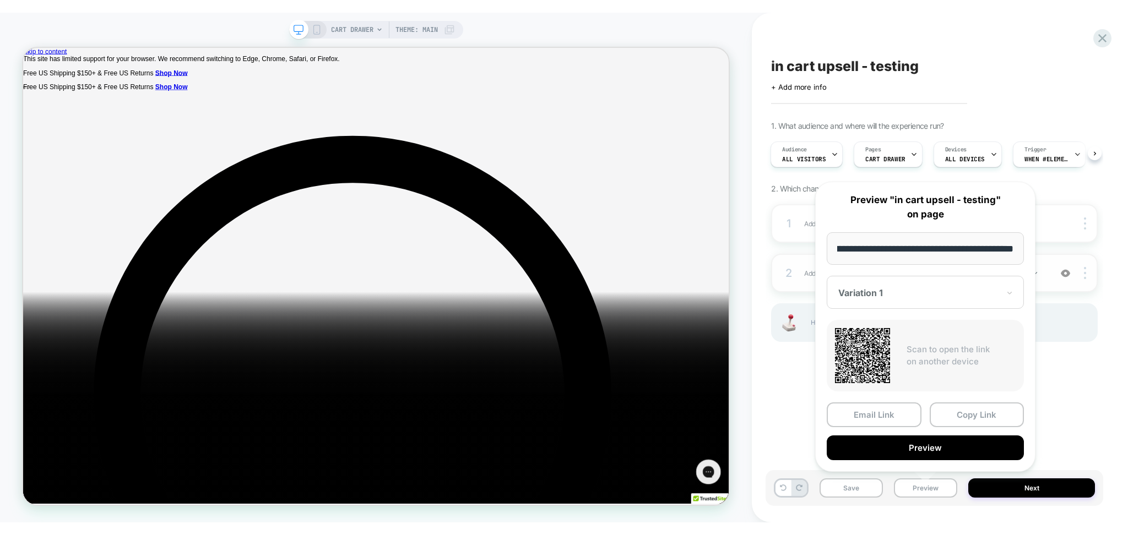
scroll to position [0, 0]
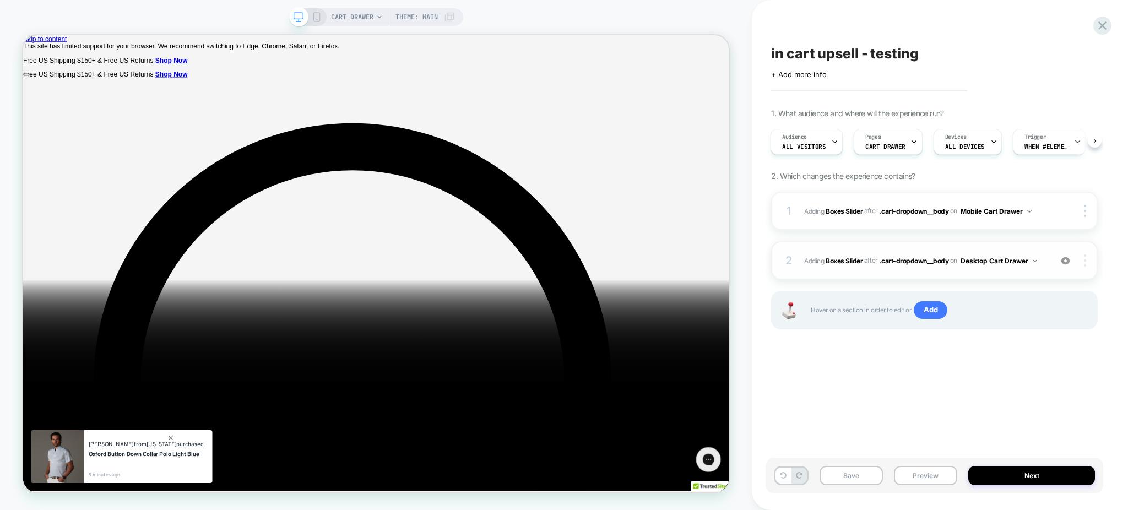
click at [1086, 257] on div at bounding box center [1086, 260] width 21 height 12
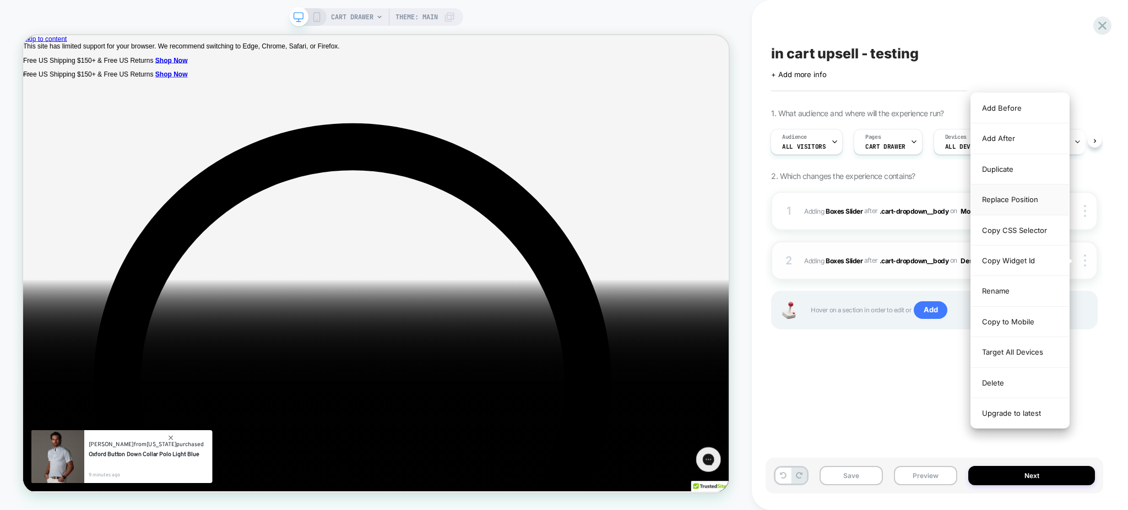
click at [1026, 189] on div "Replace Position" at bounding box center [1020, 199] width 98 height 30
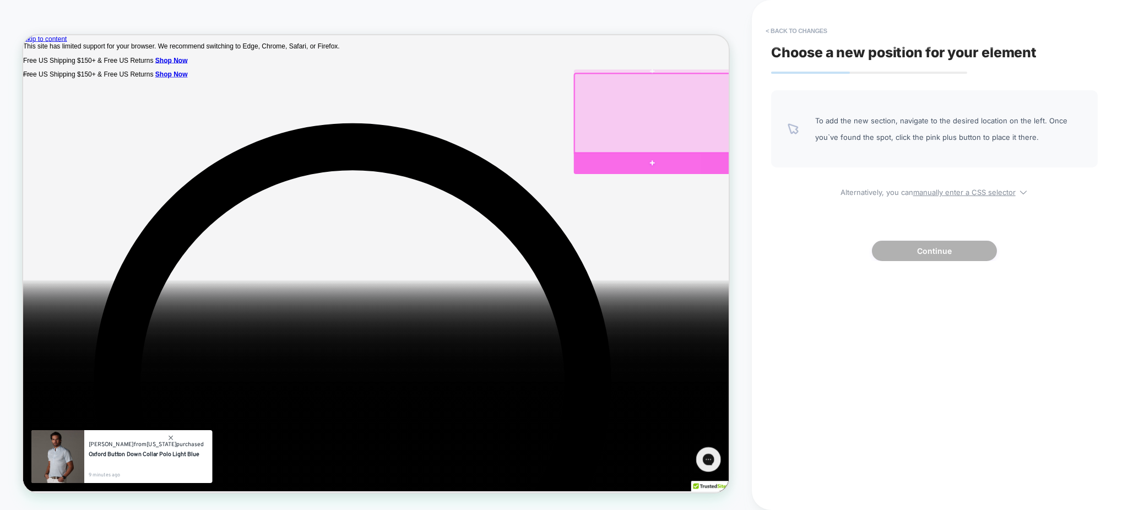
click at [796, 209] on div at bounding box center [861, 205] width 209 height 29
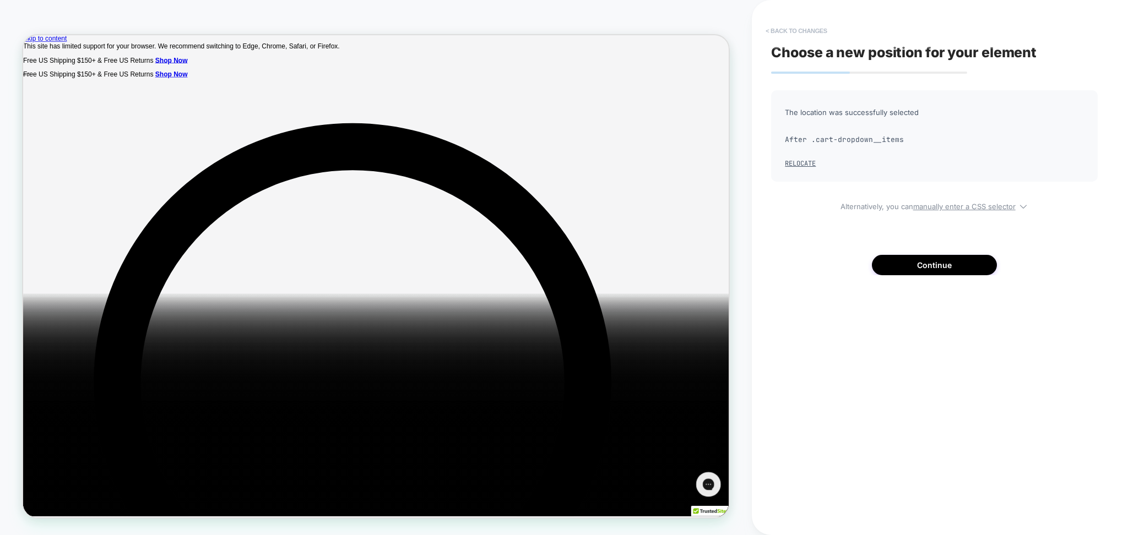
click at [819, 36] on button "< Back to changes" at bounding box center [796, 31] width 73 height 18
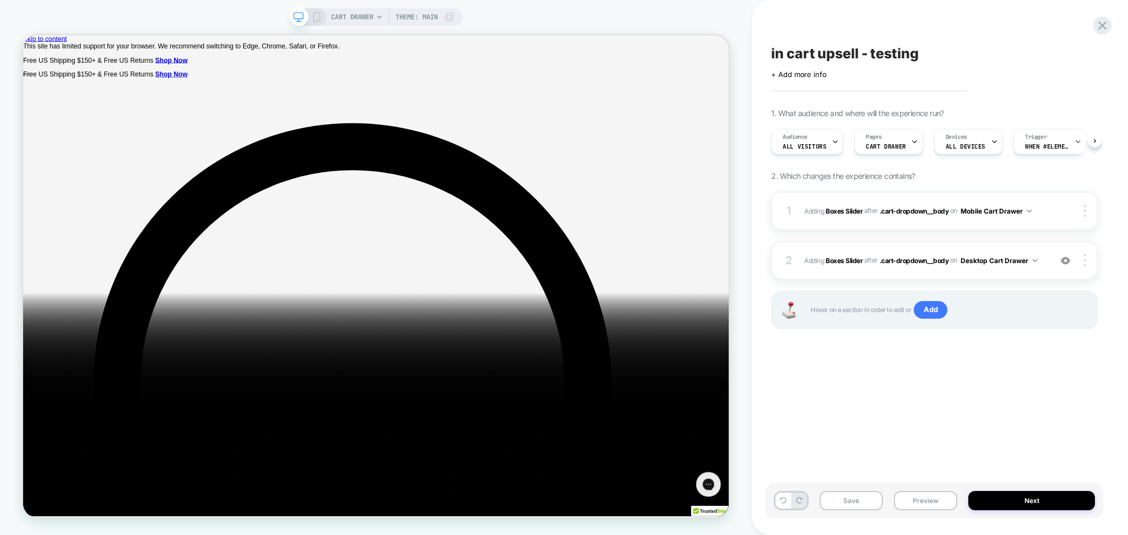
scroll to position [0, 1]
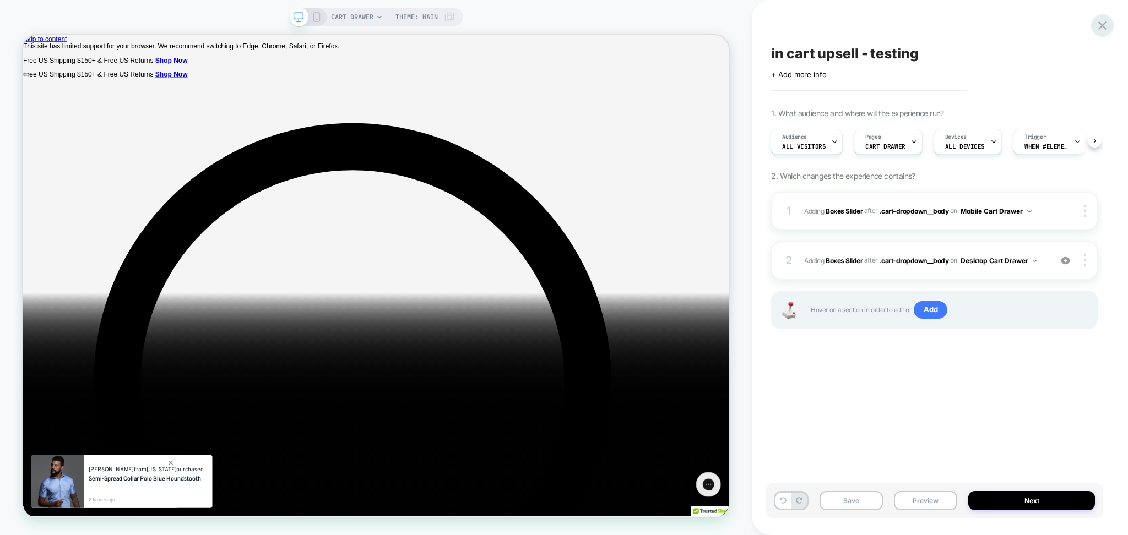
click at [1105, 23] on icon at bounding box center [1102, 25] width 8 height 8
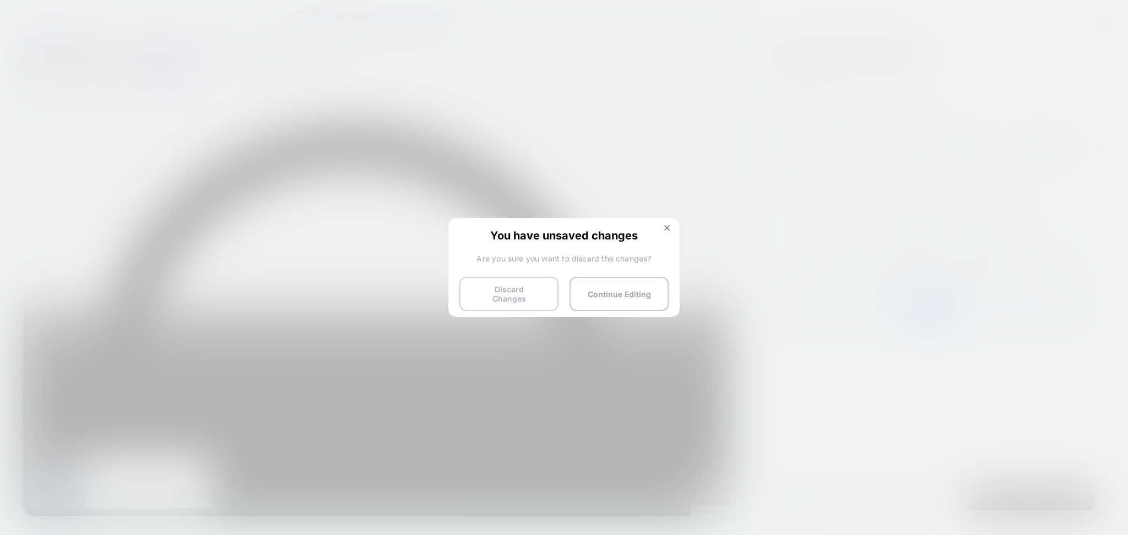
click at [530, 284] on button "Discard Changes" at bounding box center [508, 294] width 99 height 34
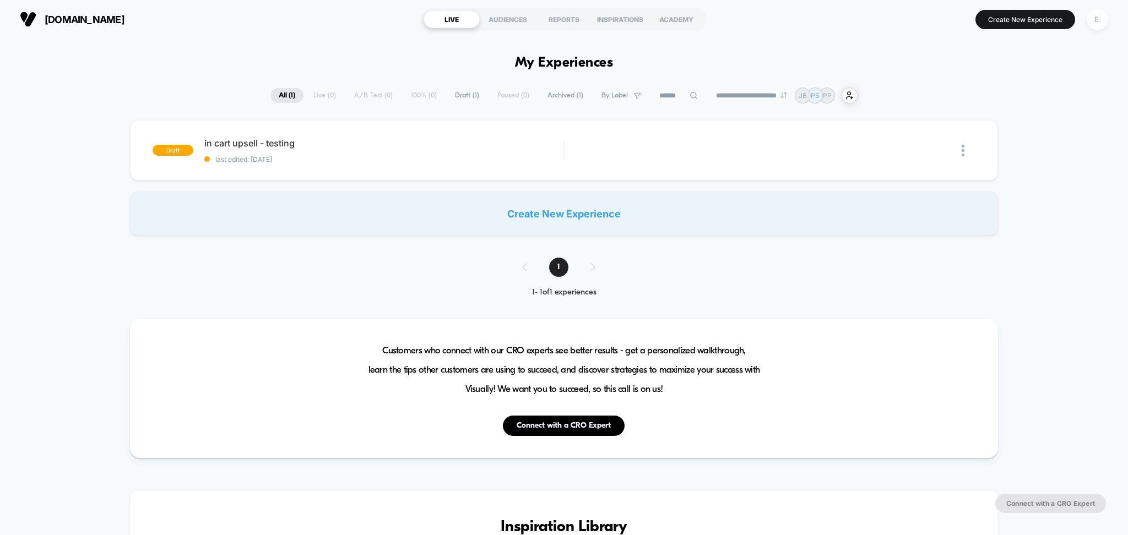
click at [1099, 23] on div "E." at bounding box center [1096, 19] width 21 height 21
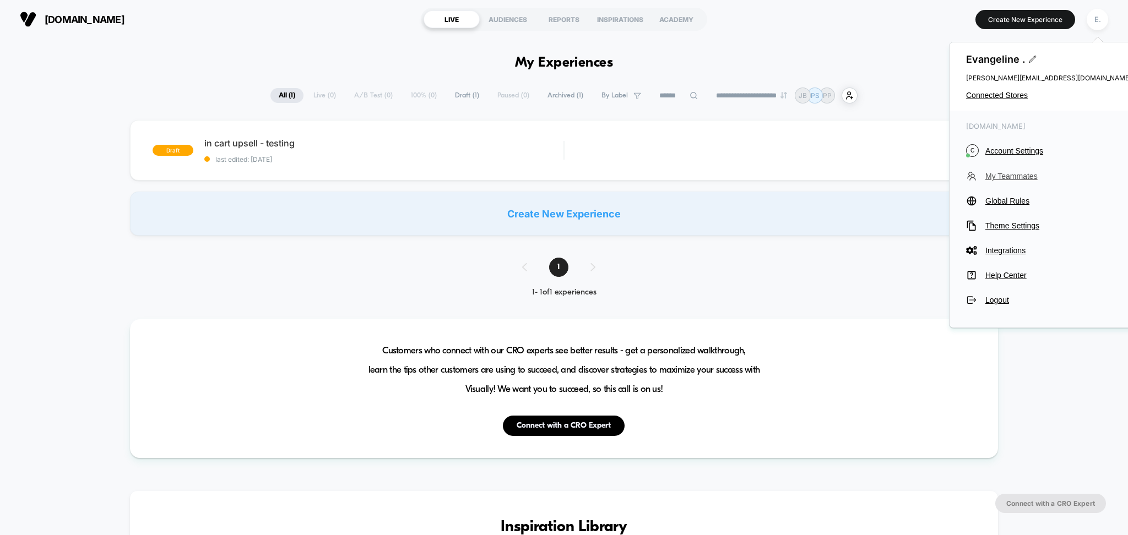
click at [1019, 175] on span "My Teammates" at bounding box center [1058, 176] width 146 height 9
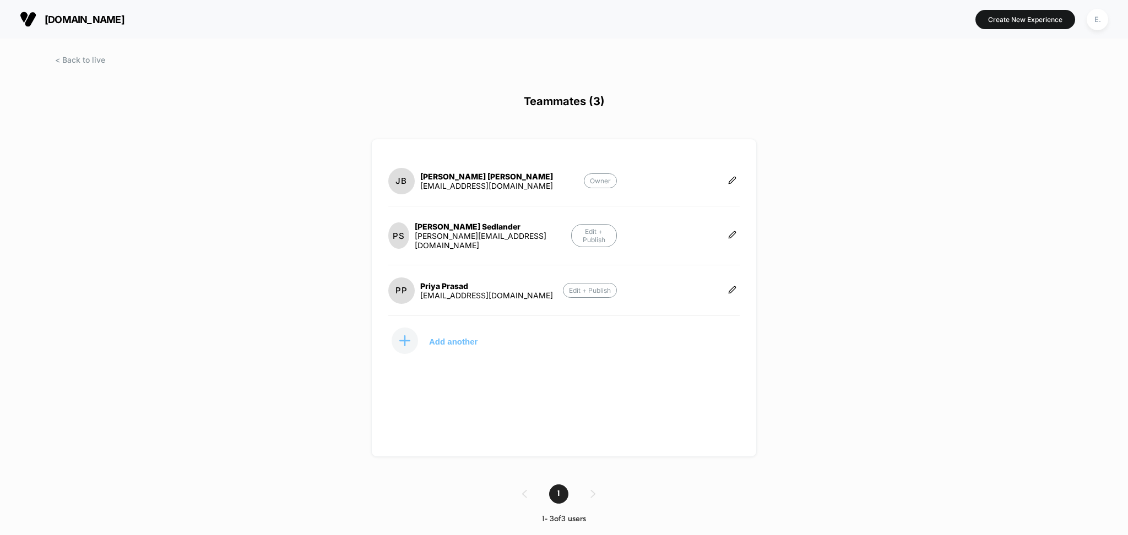
click at [411, 328] on div at bounding box center [405, 341] width 26 height 26
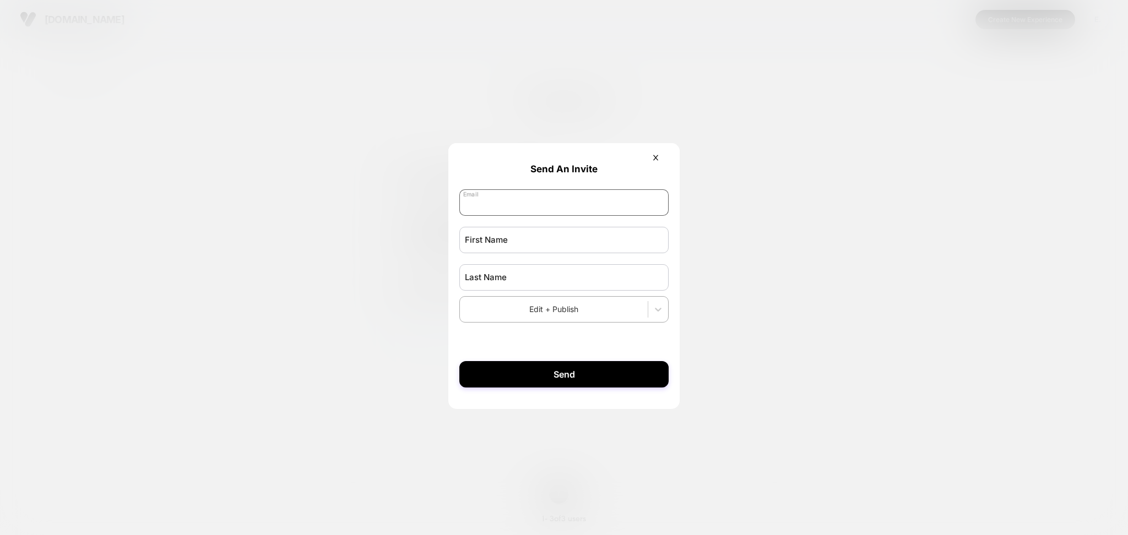
click at [480, 208] on input "email" at bounding box center [563, 202] width 209 height 26
paste input "**********"
type input "**********"
click at [499, 247] on input "text" at bounding box center [563, 240] width 209 height 26
type input "******"
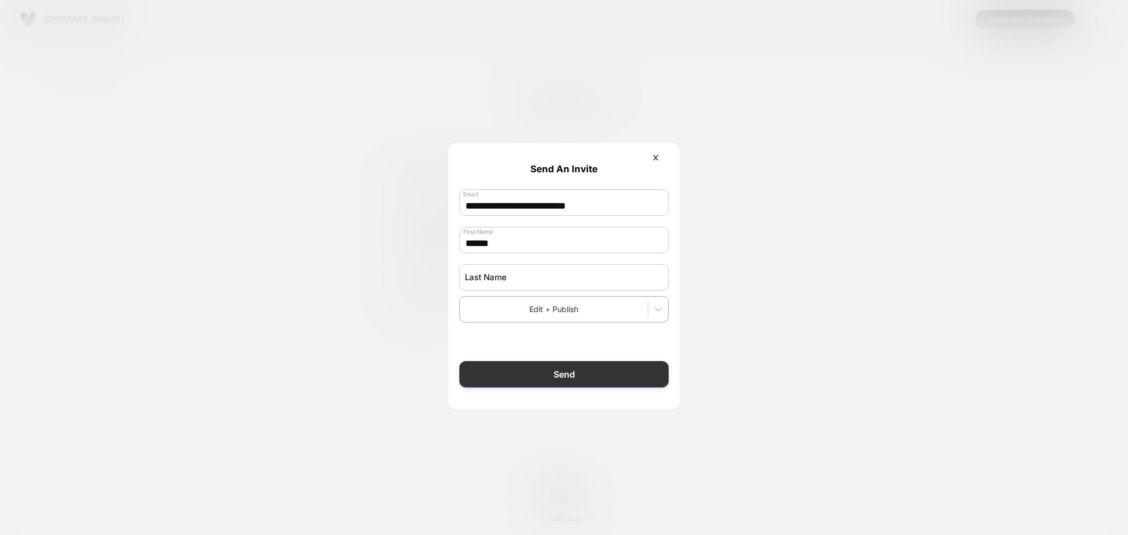
click at [602, 388] on button "Send" at bounding box center [563, 374] width 209 height 26
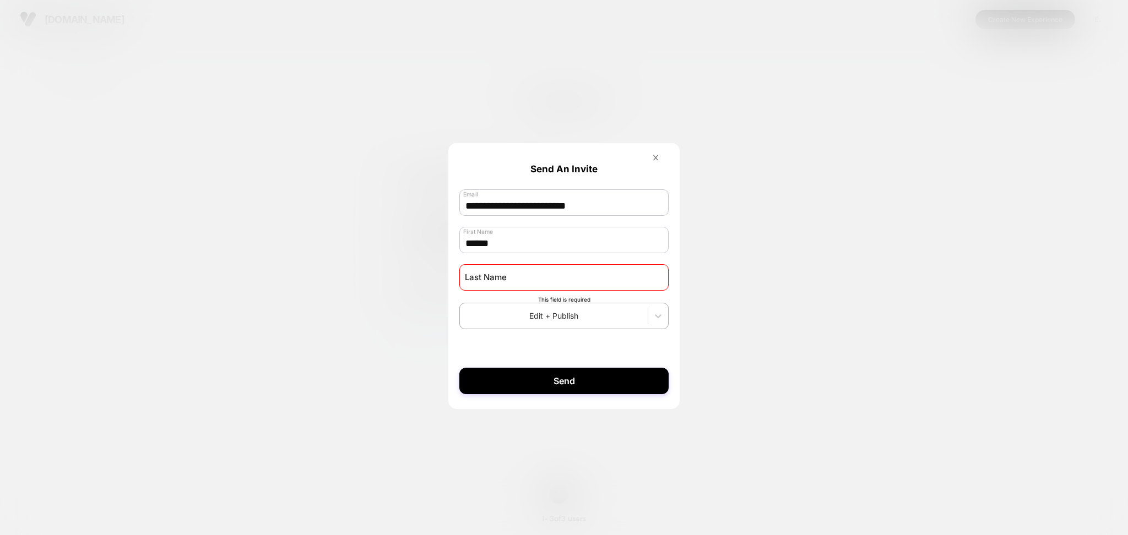
click at [653, 160] on icon at bounding box center [655, 158] width 8 height 8
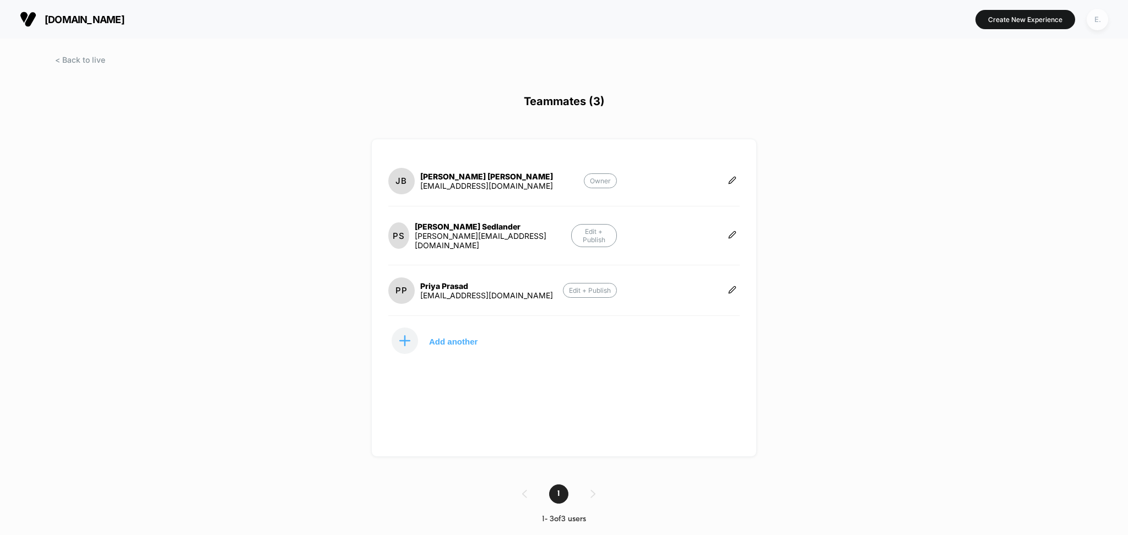
click at [1095, 24] on div "E." at bounding box center [1096, 19] width 21 height 21
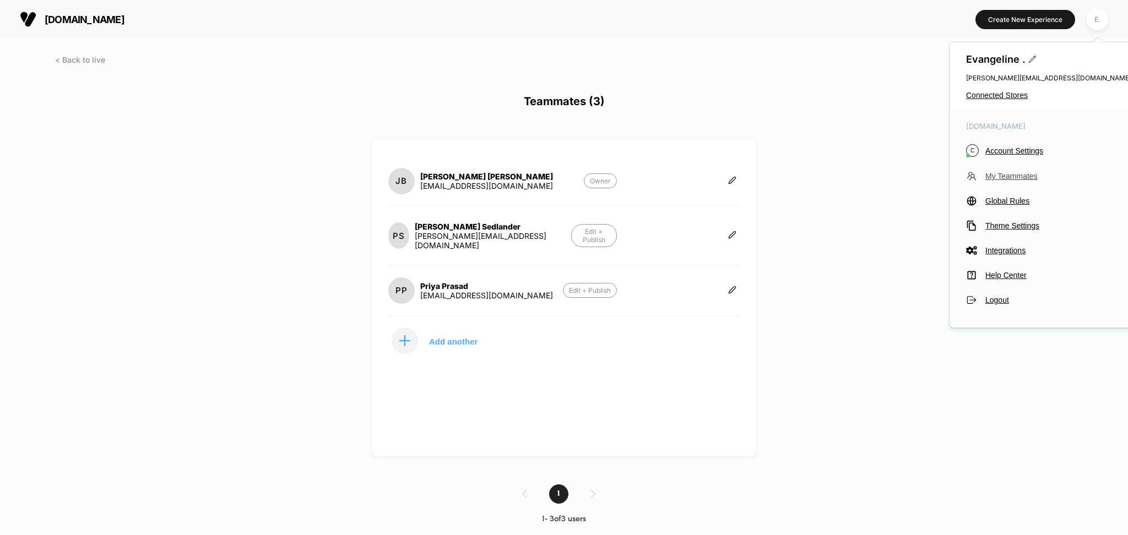
click at [993, 178] on span "My Teammates" at bounding box center [1058, 176] width 146 height 9
click at [433, 339] on p "Add another" at bounding box center [453, 342] width 48 height 6
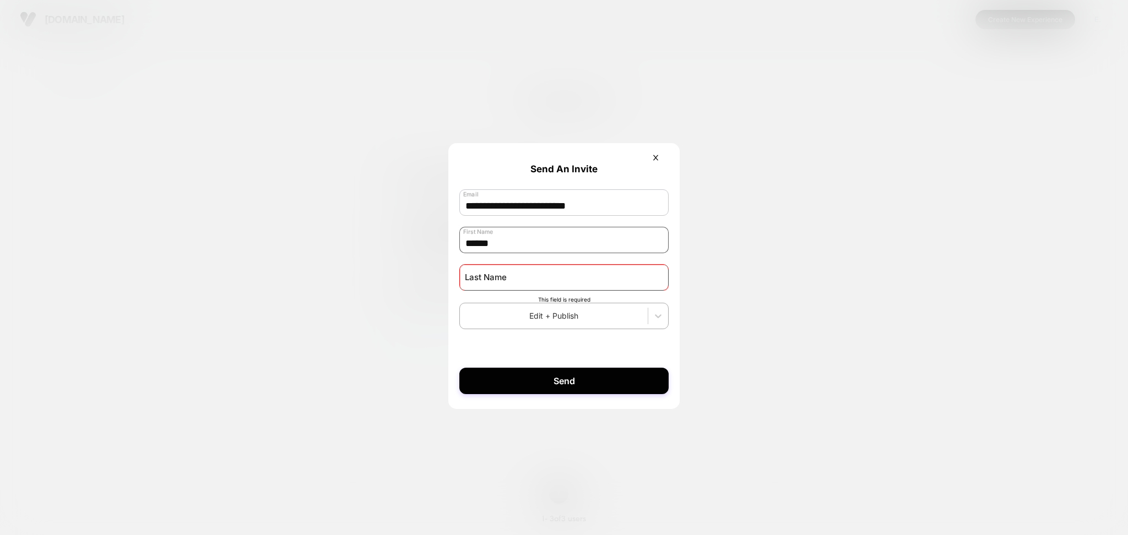
click at [490, 249] on input "******" at bounding box center [563, 240] width 209 height 26
click at [503, 275] on input "text" at bounding box center [563, 277] width 209 height 26
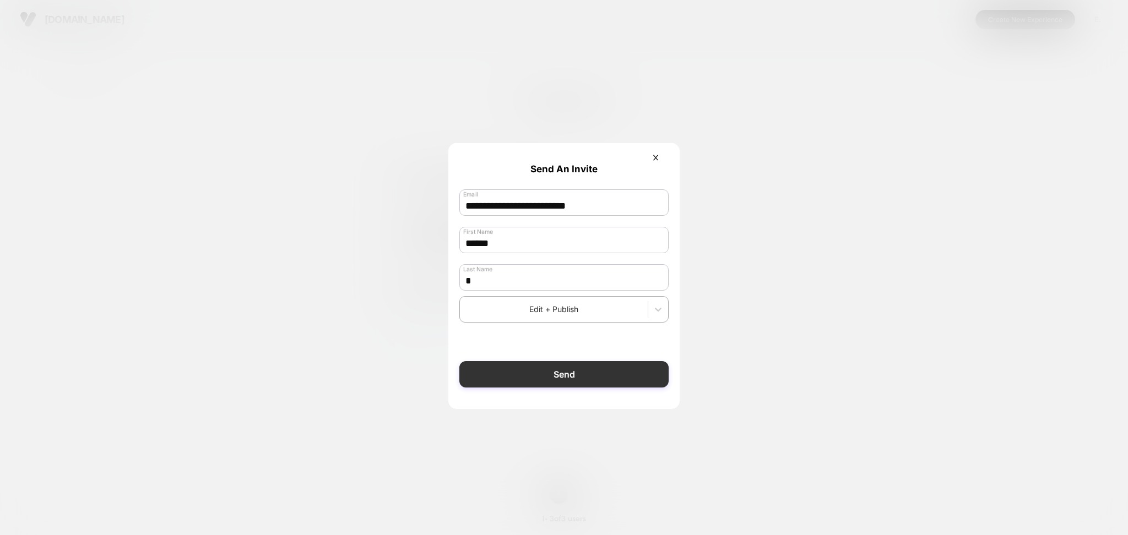
type input "*"
click at [532, 382] on button "Send" at bounding box center [563, 374] width 209 height 26
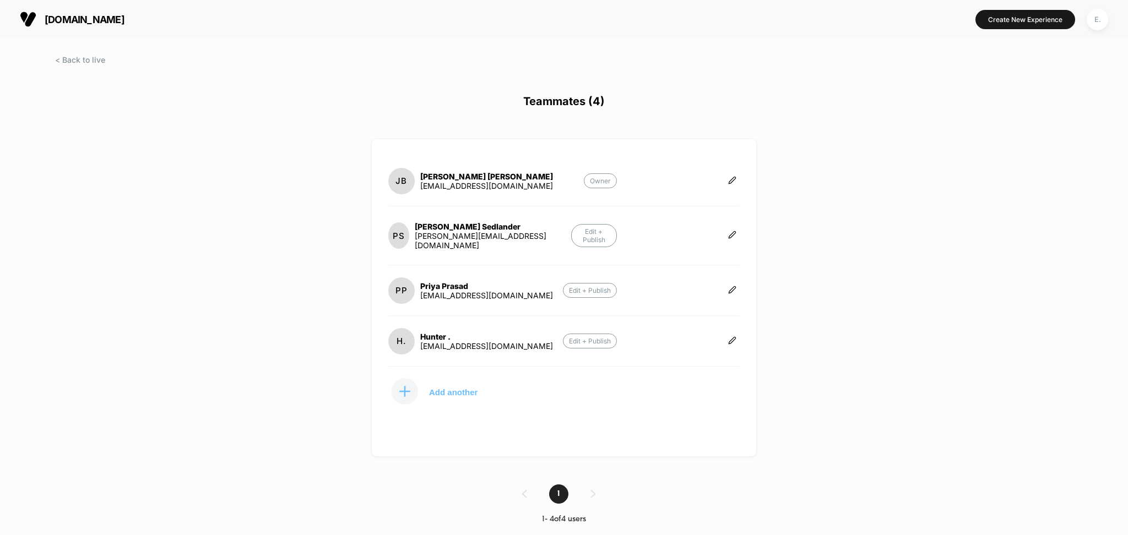
click at [419, 387] on button "Add another" at bounding box center [443, 392] width 110 height 28
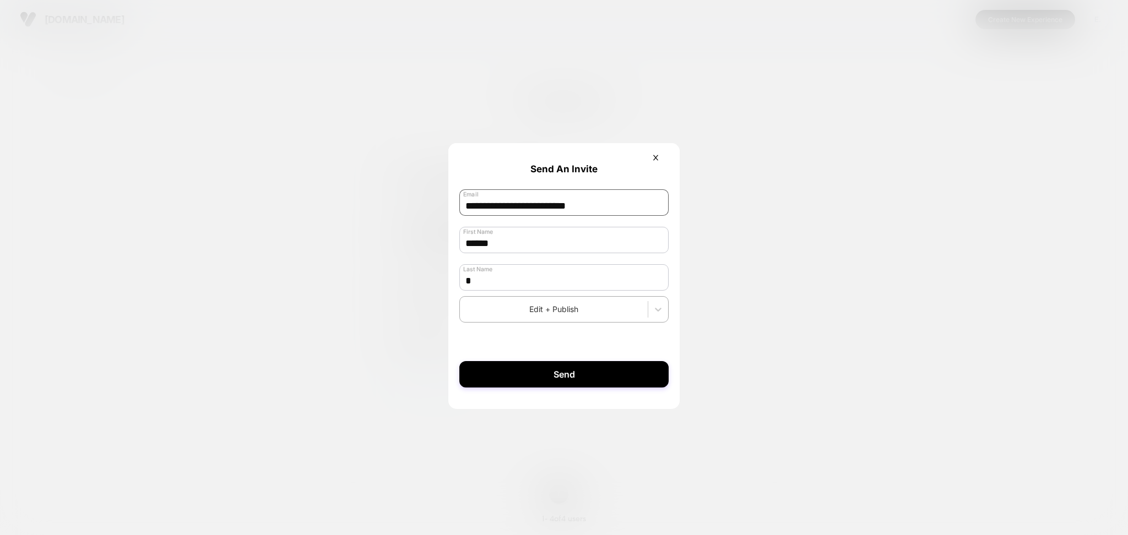
click at [498, 215] on input "**********" at bounding box center [563, 202] width 209 height 26
click at [503, 277] on input "*" at bounding box center [563, 277] width 209 height 26
click at [503, 231] on input "******" at bounding box center [563, 240] width 209 height 26
click at [500, 206] on input "**********" at bounding box center [563, 202] width 209 height 26
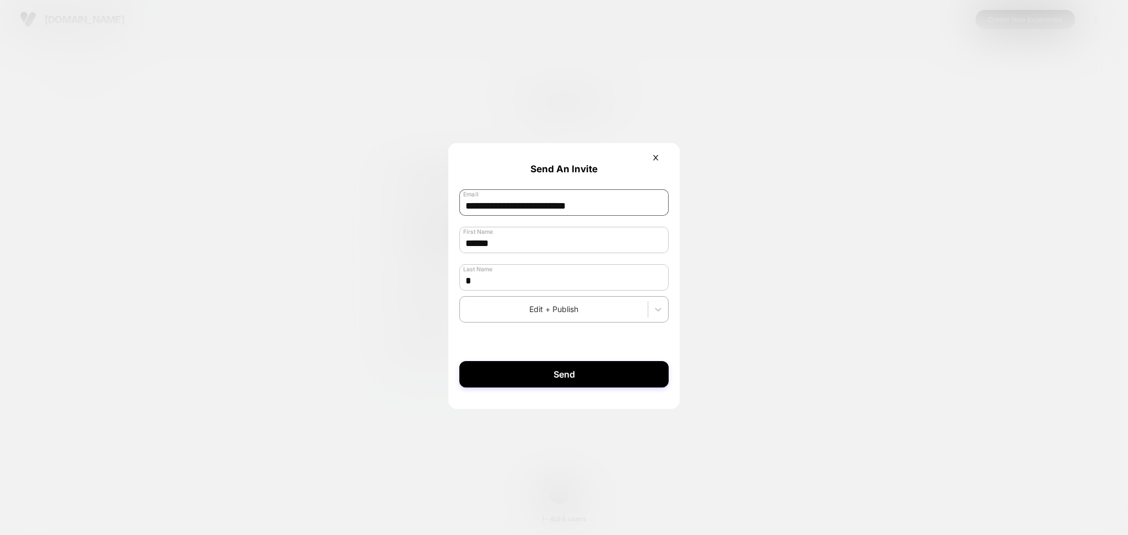
click at [500, 206] on input "**********" at bounding box center [563, 202] width 209 height 26
paste input "***"
type input "**********"
click at [513, 244] on input "******" at bounding box center [563, 240] width 209 height 26
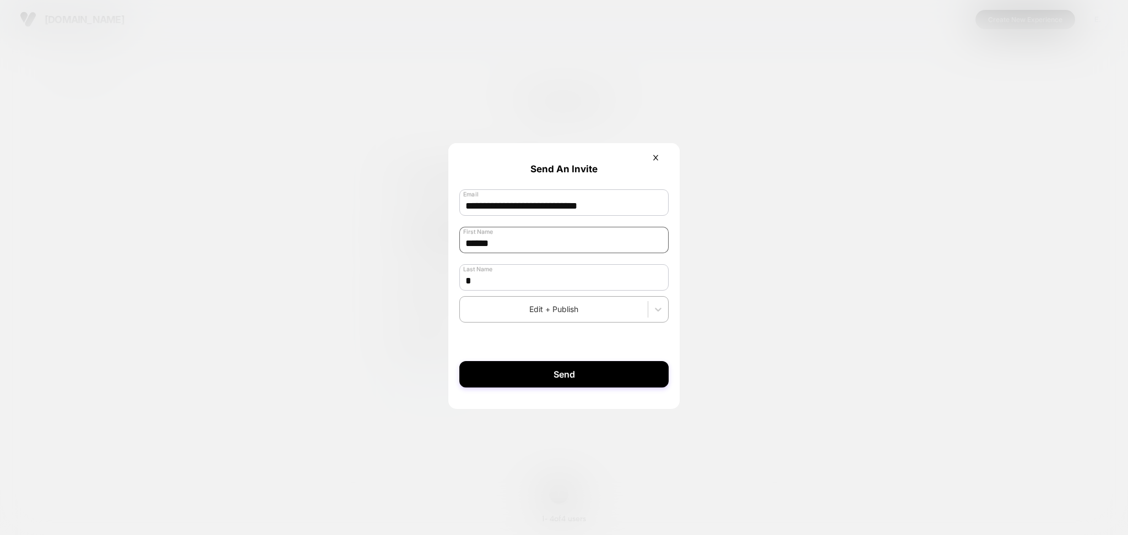
click at [513, 244] on input "******" at bounding box center [563, 240] width 209 height 26
type input "*"
click at [514, 275] on input "*" at bounding box center [563, 277] width 209 height 26
type input "********"
click at [549, 373] on button "Send" at bounding box center [563, 374] width 209 height 26
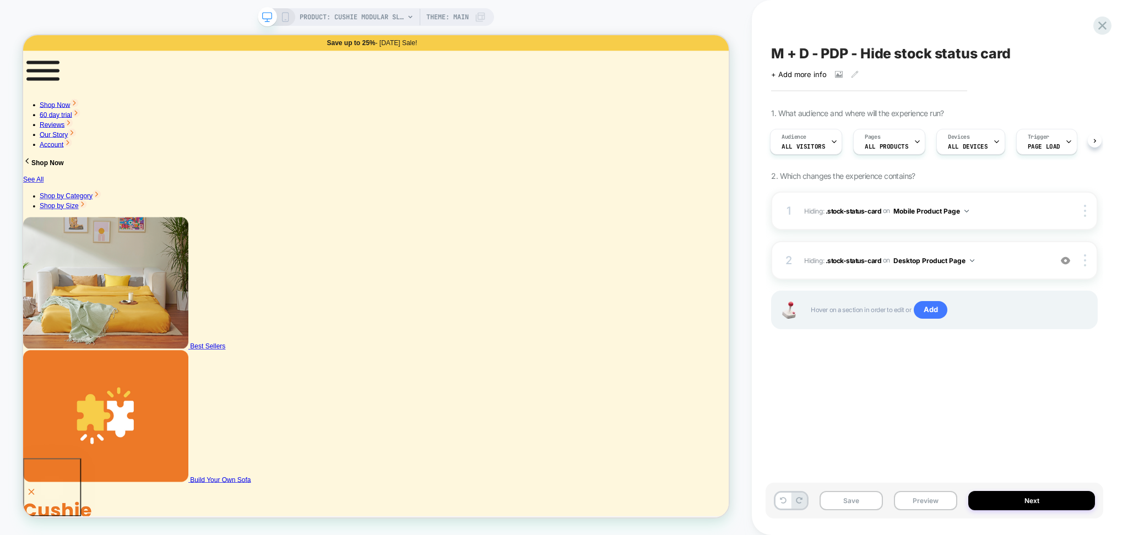
click at [725, 15] on div "PRODUCT: Cushie Modular Sleeper Sofa PRODUCT: Cushie Modular Sleeper Sofa Theme…" at bounding box center [376, 267] width 752 height 513
click at [914, 150] on div at bounding box center [917, 141] width 7 height 25
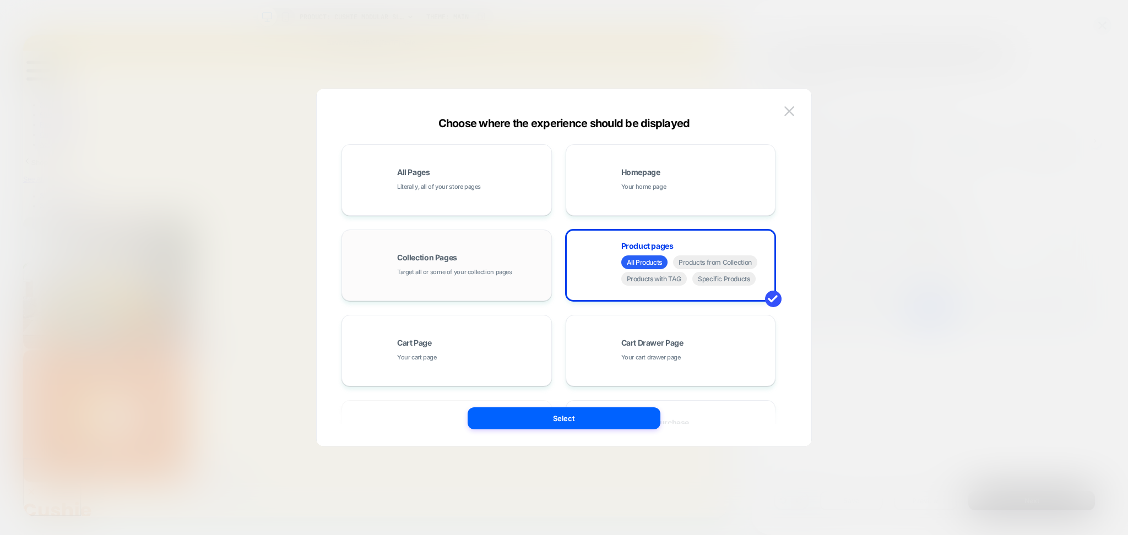
click at [468, 254] on div "Collection Pages Target all or some of your collection pages" at bounding box center [471, 266] width 149 height 24
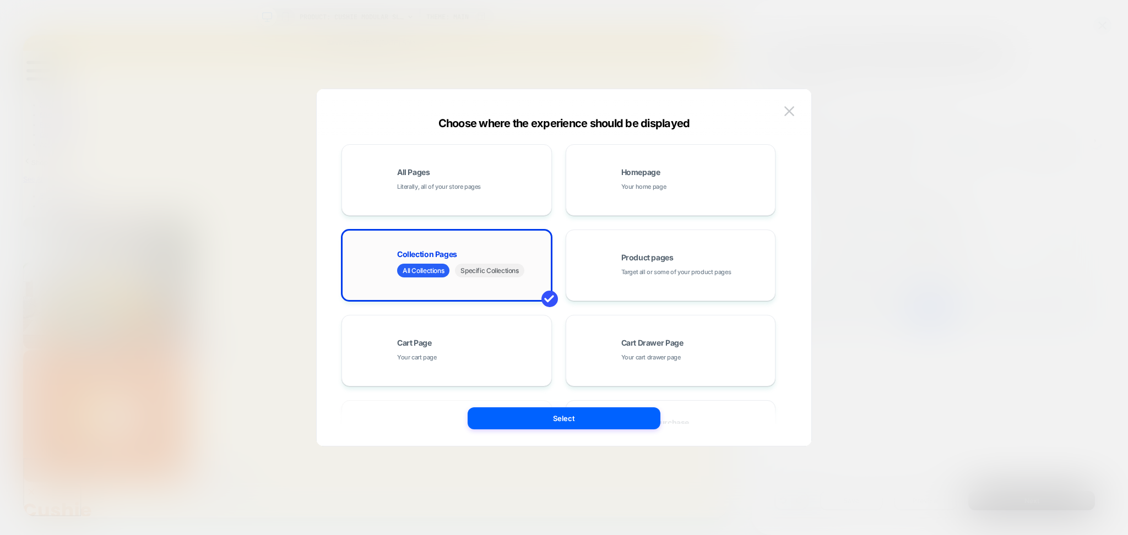
click at [486, 277] on span "Specific Collections" at bounding box center [489, 271] width 69 height 14
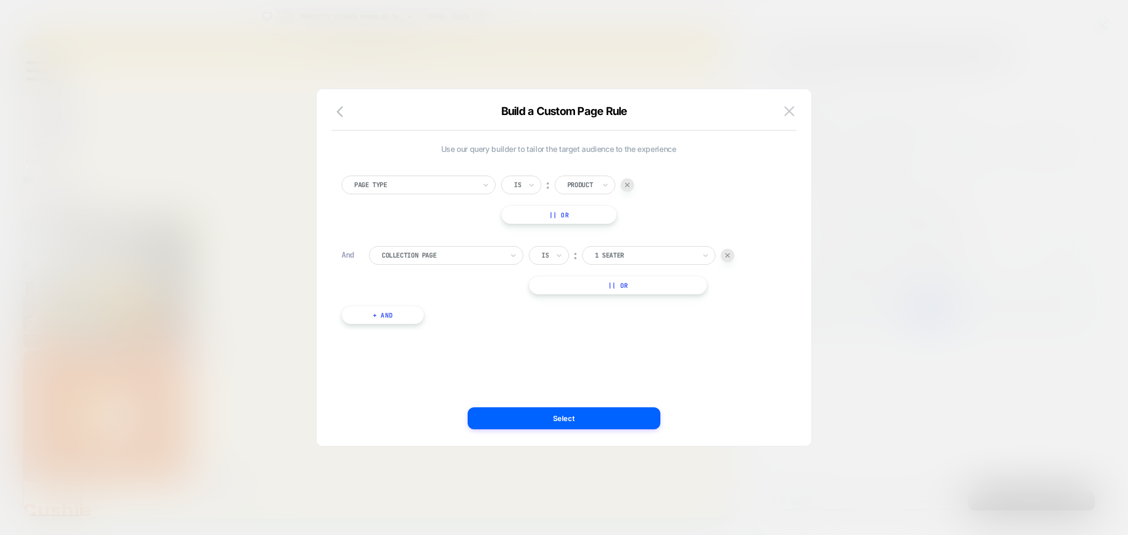
click at [624, 252] on div at bounding box center [645, 256] width 100 height 10
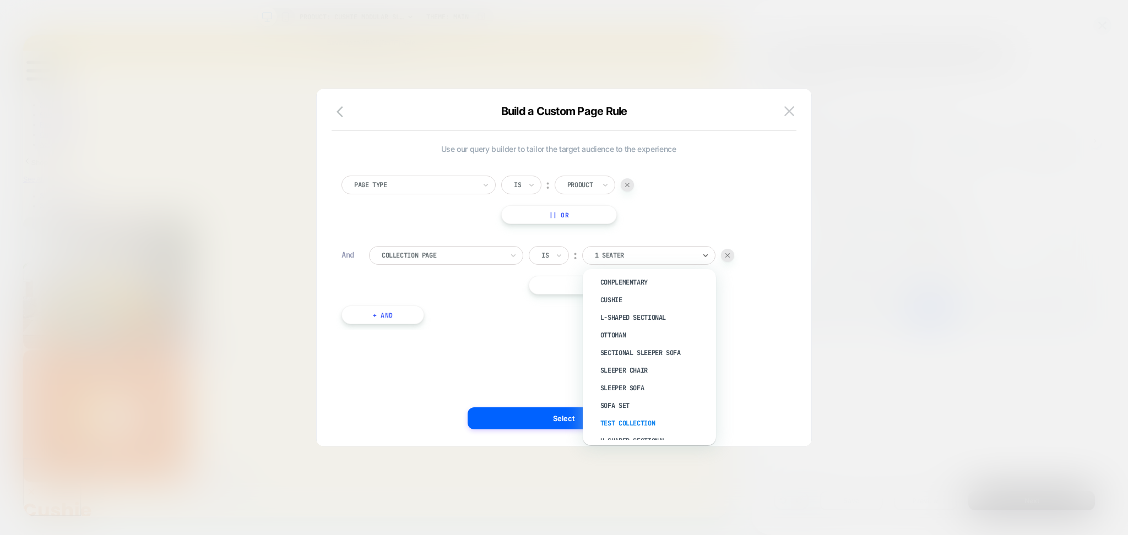
scroll to position [180, 0]
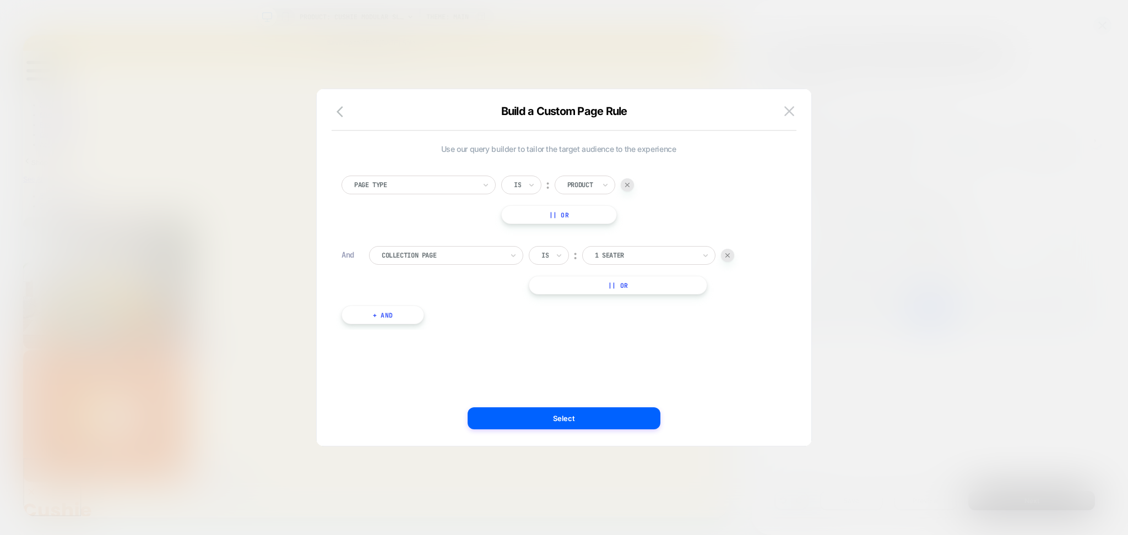
click at [436, 167] on div "Page Type Is ︰ Product || Or And Collection Page Is ︰ 1 Seater || Or + And" at bounding box center [558, 244] width 445 height 171
click at [437, 180] on div "Page Type" at bounding box center [418, 185] width 154 height 19
click at [796, 113] on div "Build a Custom Page Rule Use our query builder to tailor the target audience to…" at bounding box center [564, 273] width 494 height 346
click at [791, 111] on img at bounding box center [789, 110] width 10 height 9
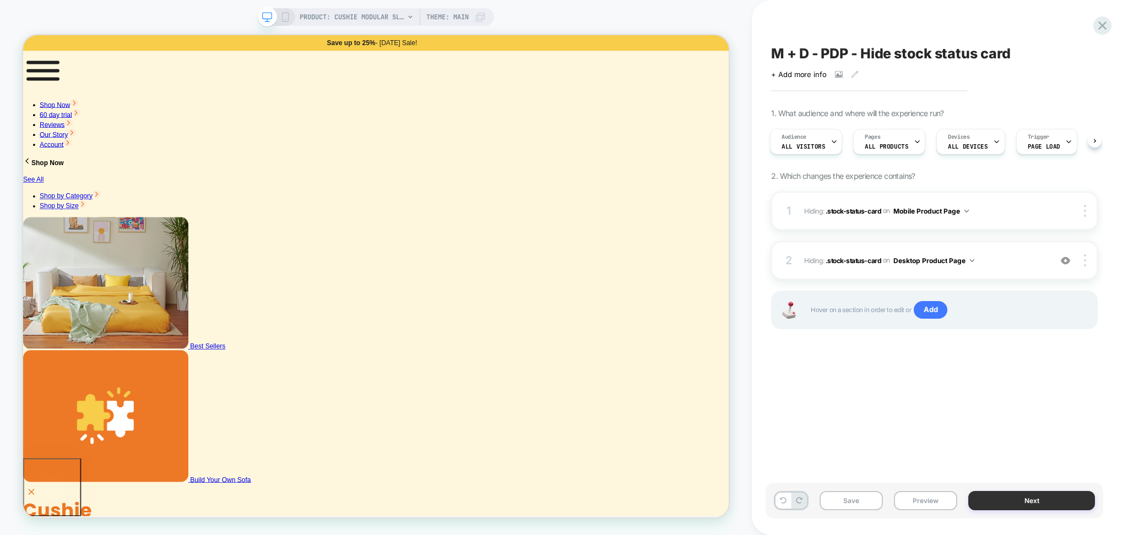
click at [976, 502] on button "Next" at bounding box center [1031, 500] width 127 height 19
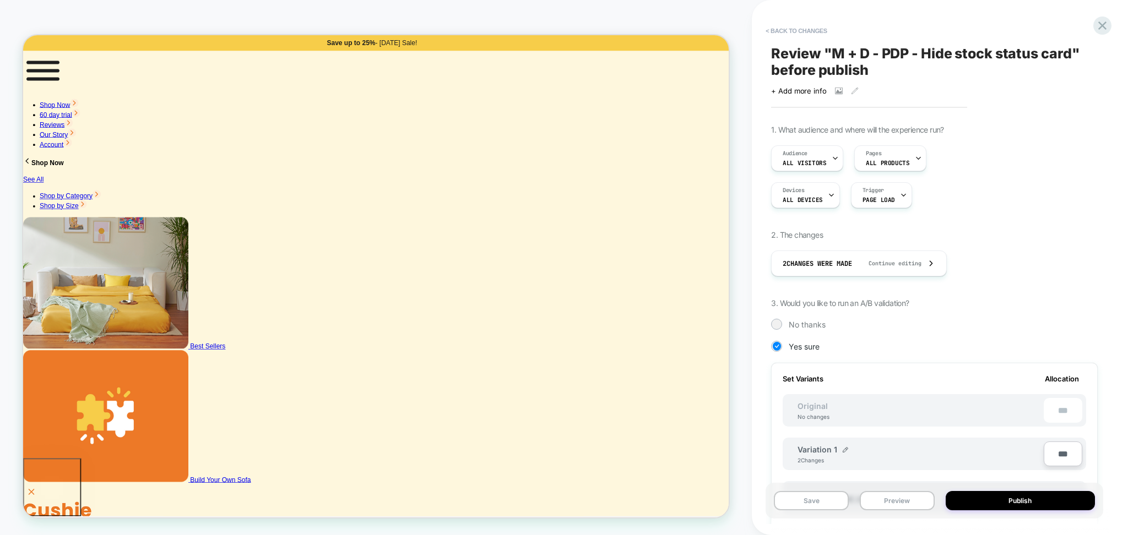
scroll to position [261, 0]
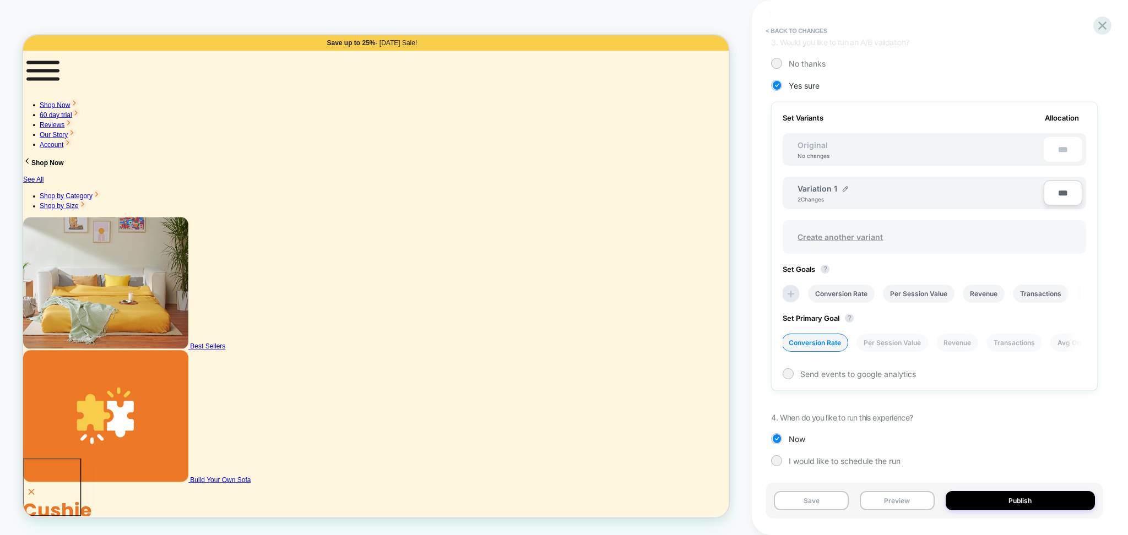
click at [834, 241] on span "Create another variant" at bounding box center [839, 237] width 107 height 26
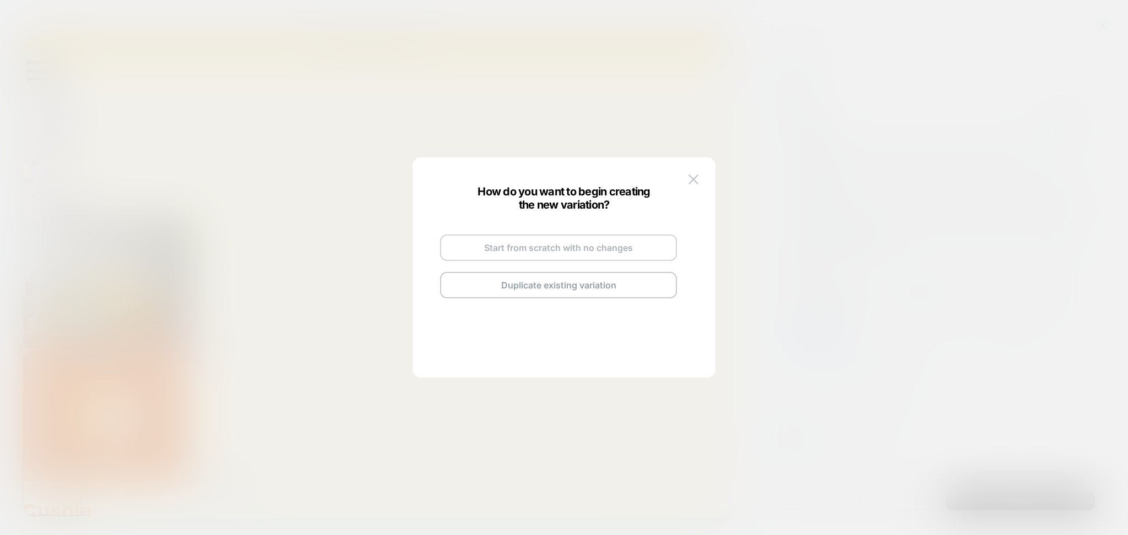
click at [548, 256] on button "Start from scratch with no changes" at bounding box center [558, 248] width 237 height 26
click at [569, 278] on button "Go and Edit the New Variation" at bounding box center [558, 270] width 237 height 26
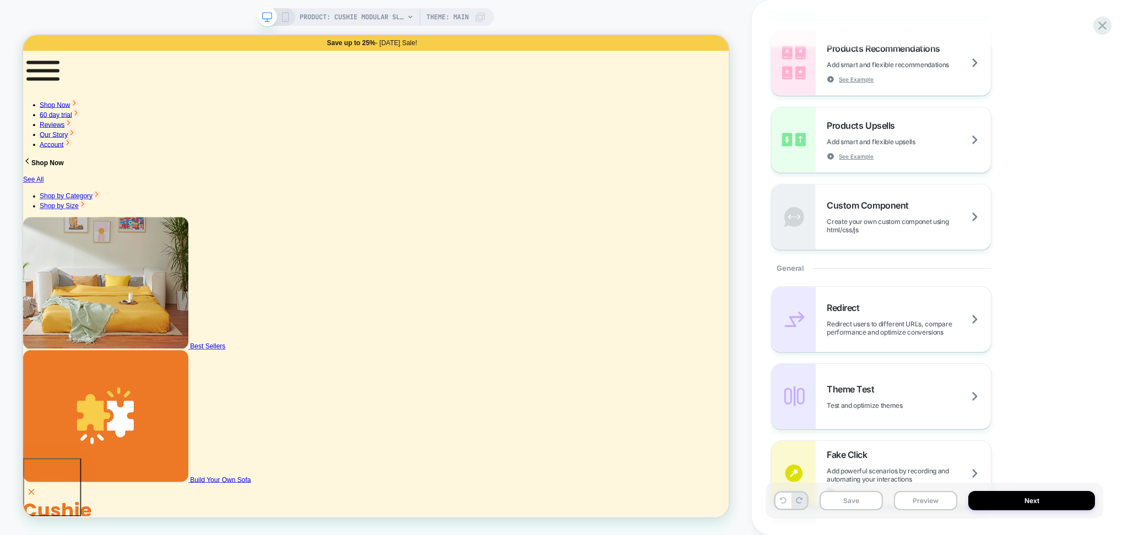
scroll to position [514, 0]
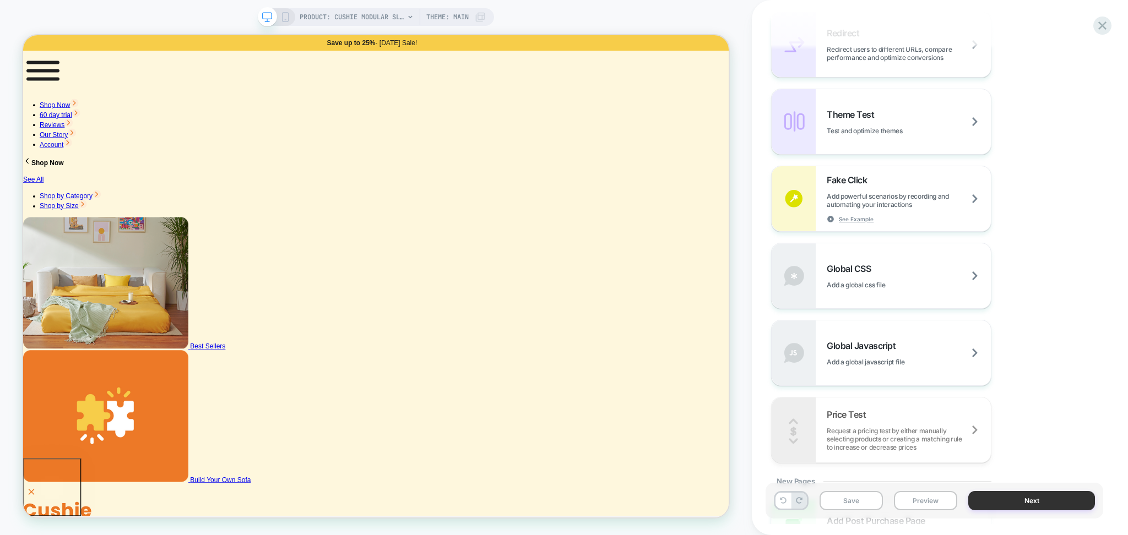
click at [1005, 499] on button "Next" at bounding box center [1031, 500] width 127 height 19
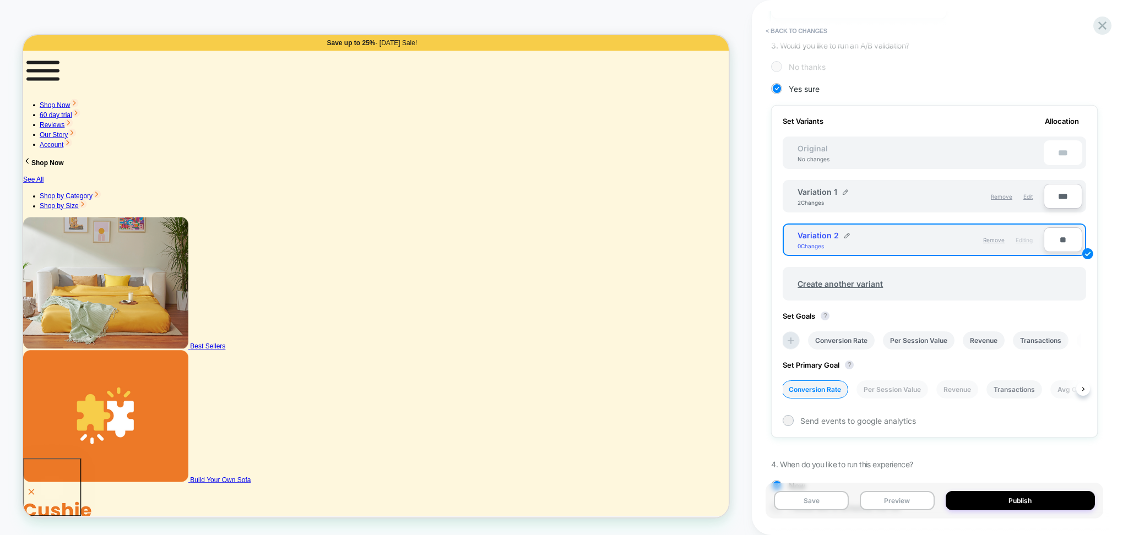
scroll to position [303, 0]
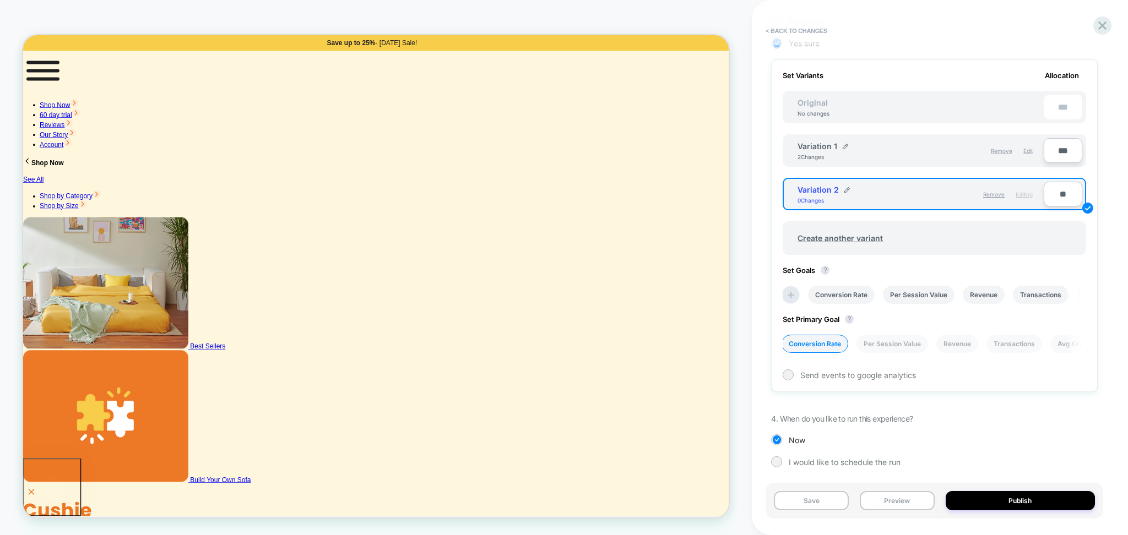
click at [1064, 193] on input "**" at bounding box center [1063, 194] width 39 height 25
type input "***"
type input "**"
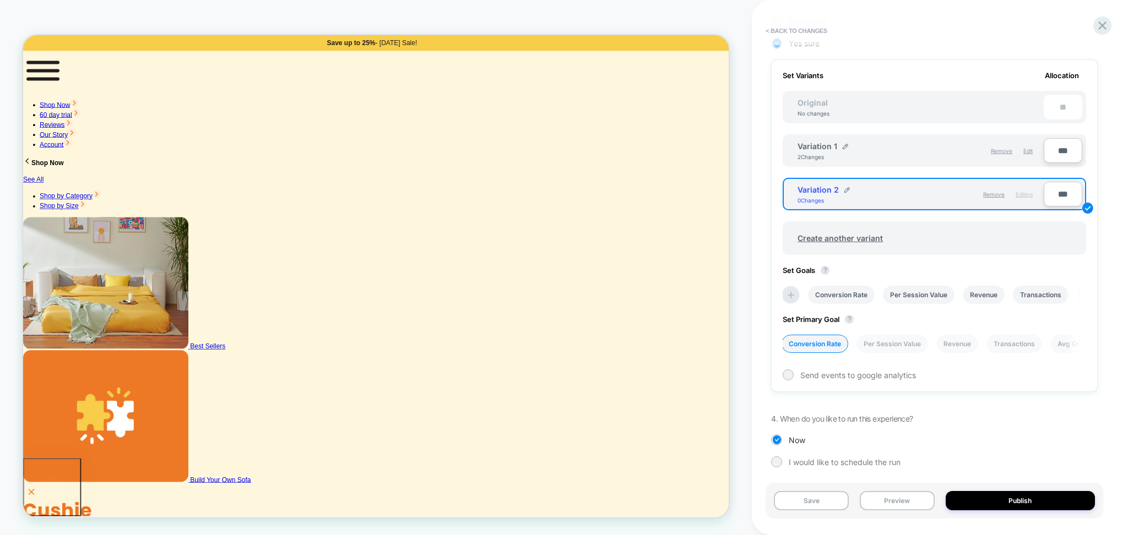
type input "***"
type input "**"
type input "***"
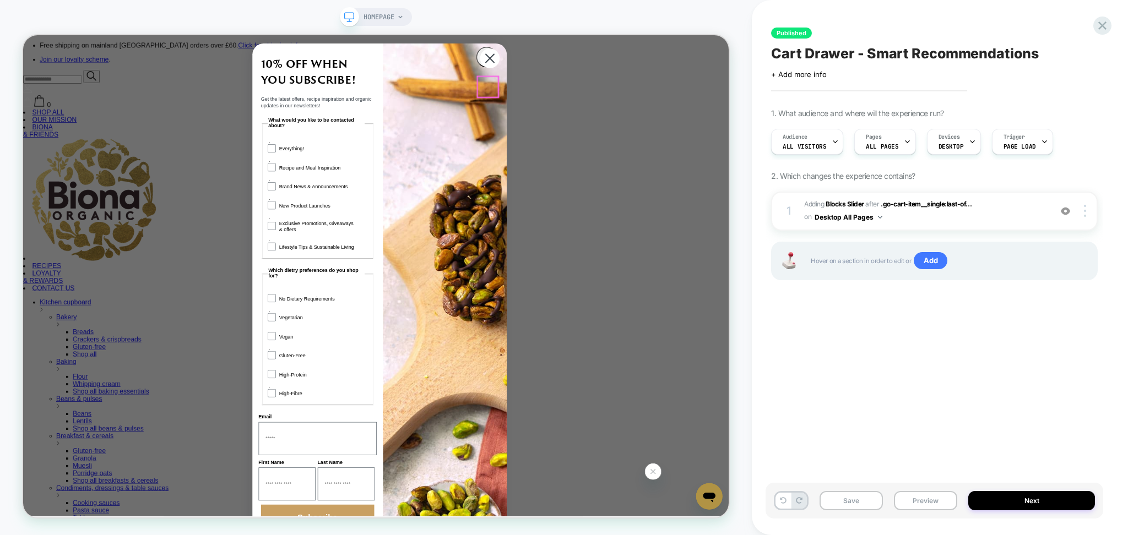
click at [642, 79] on circle "Close dialog" at bounding box center [645, 66] width 26 height 26
